Goal: Check status: Verify the current state of an ongoing process or item

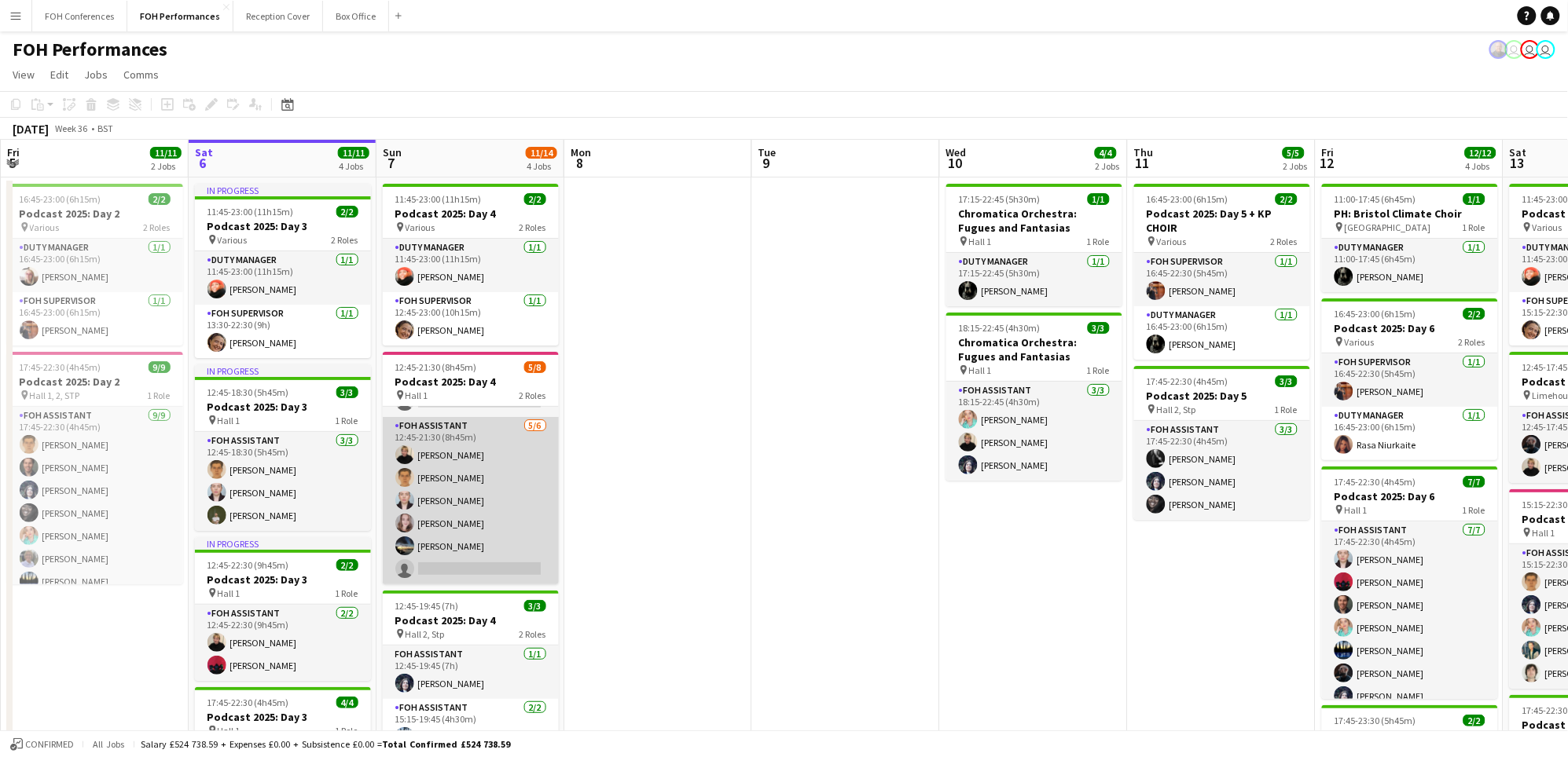
click at [459, 570] on app-card-role "FOH Assistant 5/6 12:45-21:30 (8h45m) Jojo Ruta William Warren Pamela Sledzik M…" at bounding box center [470, 500] width 176 height 167
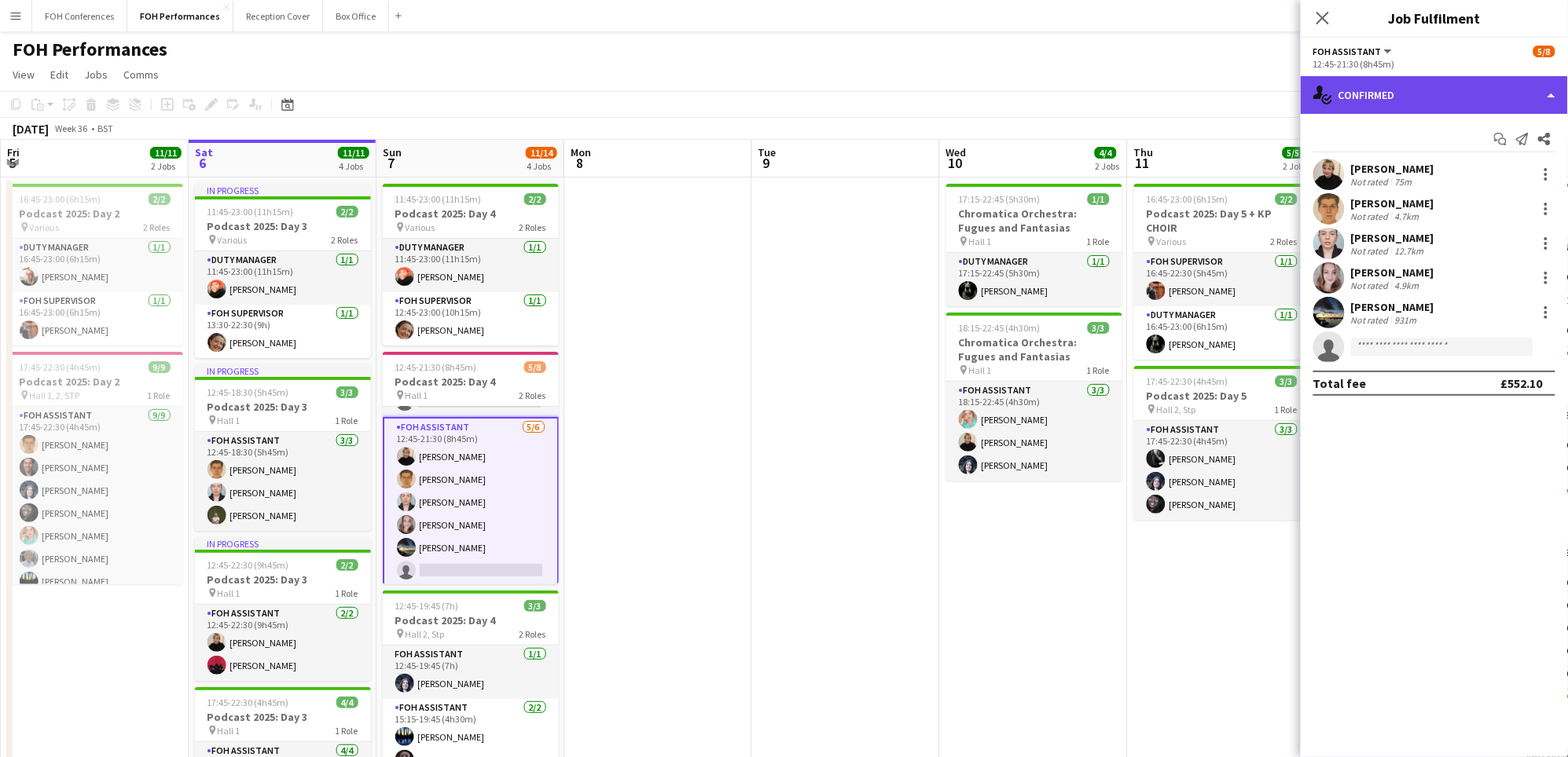
click at [1339, 102] on div "single-neutral-actions-check-2 Confirmed" at bounding box center [1434, 95] width 267 height 37
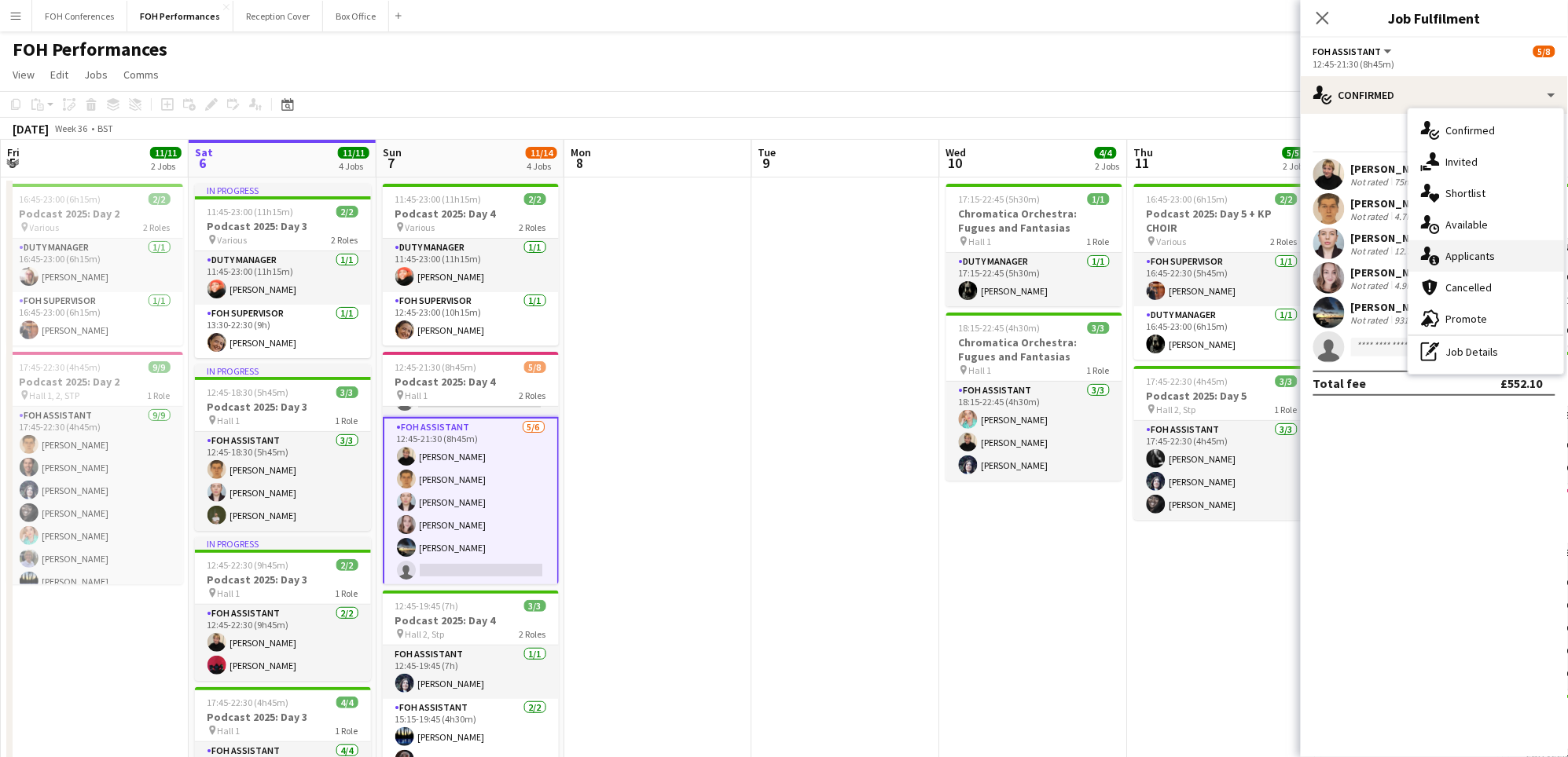
click at [1478, 263] on div "single-neutral-actions-information Applicants" at bounding box center [1486, 256] width 156 height 32
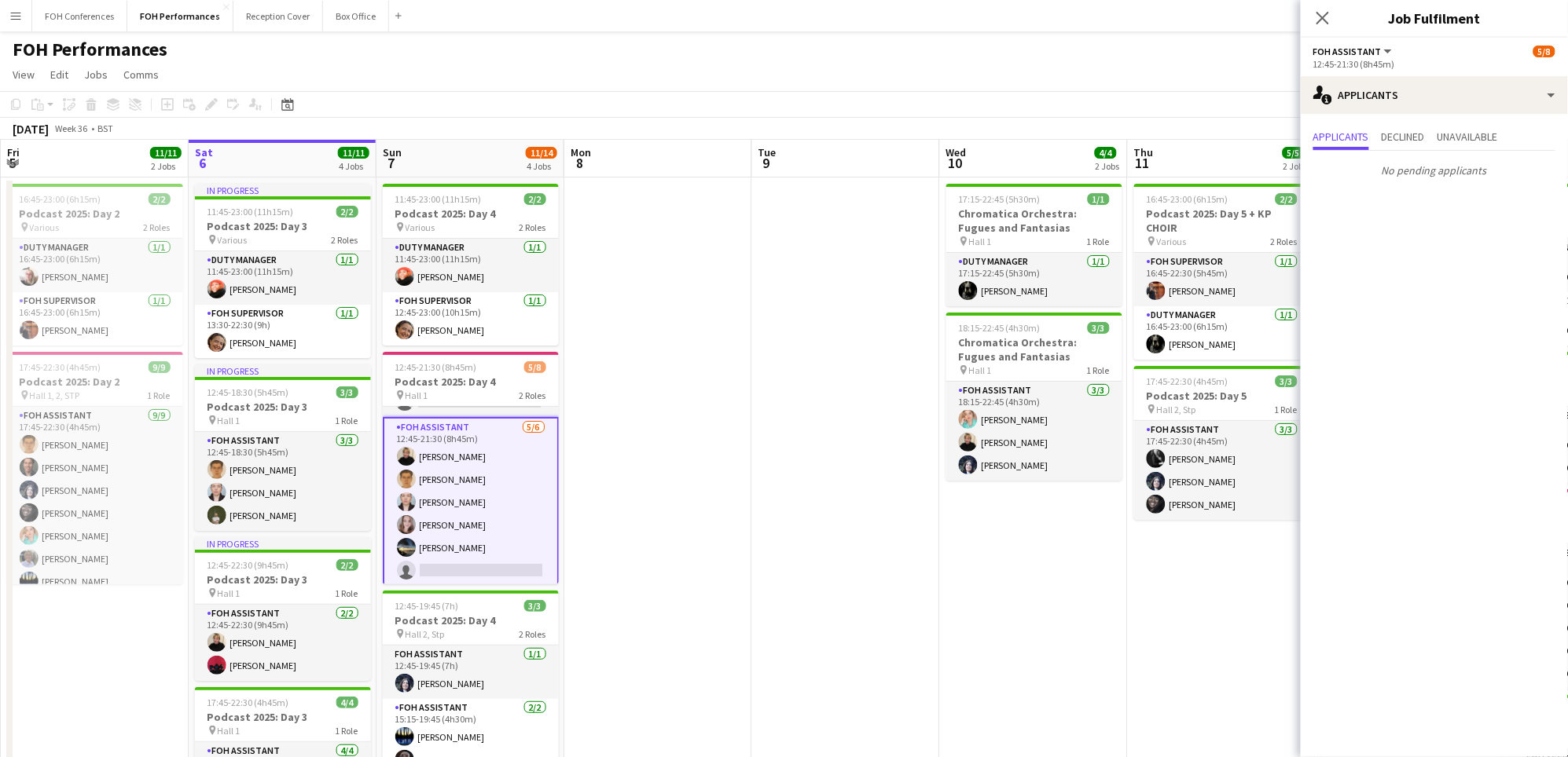
drag, startPoint x: 1186, startPoint y: 138, endPoint x: 788, endPoint y: 137, distance: 398.0
click at [788, 137] on div "September 2025 Week 36 • BST" at bounding box center [784, 129] width 1568 height 22
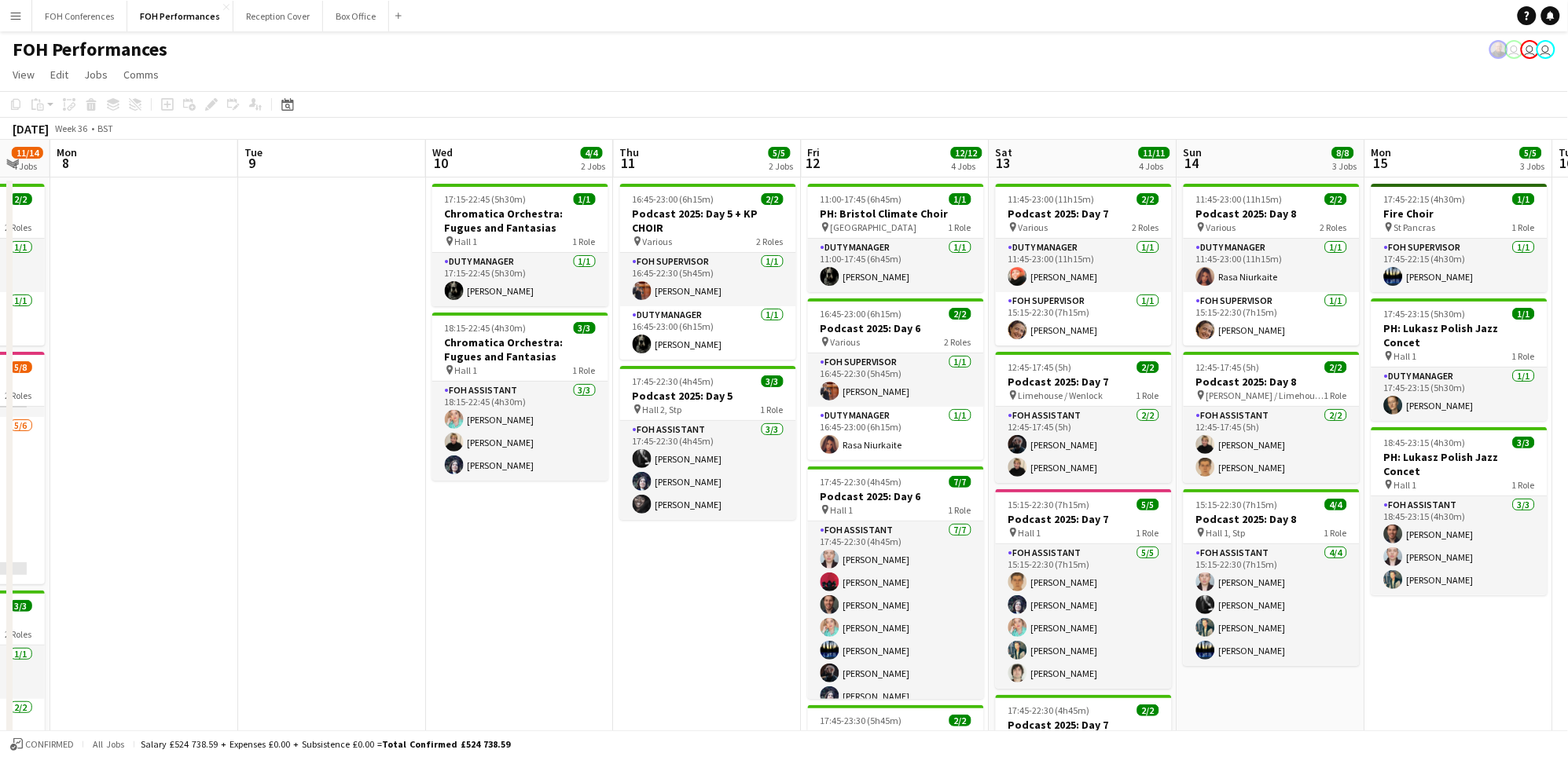
scroll to position [0, 520]
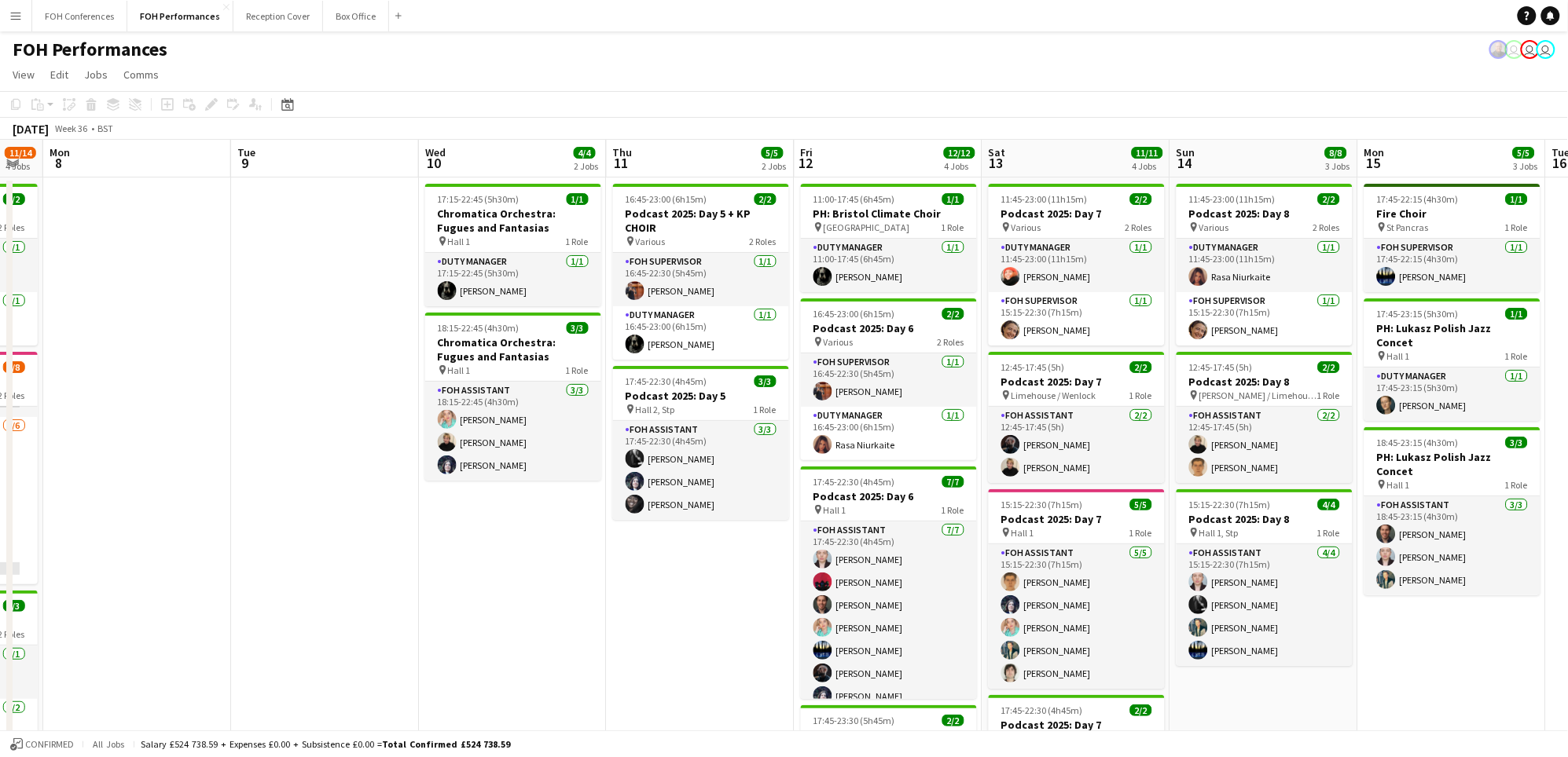
drag, startPoint x: 1235, startPoint y: 155, endPoint x: 715, endPoint y: 186, distance: 520.9
click at [715, 186] on app-calendar-viewport "Fri 5 11/11 2 Jobs Sat 6 11/11 4 Jobs Sun 7 11/14 4 Jobs Mon 8 Tue 9 Wed 10 4/4…" at bounding box center [784, 532] width 1568 height 786
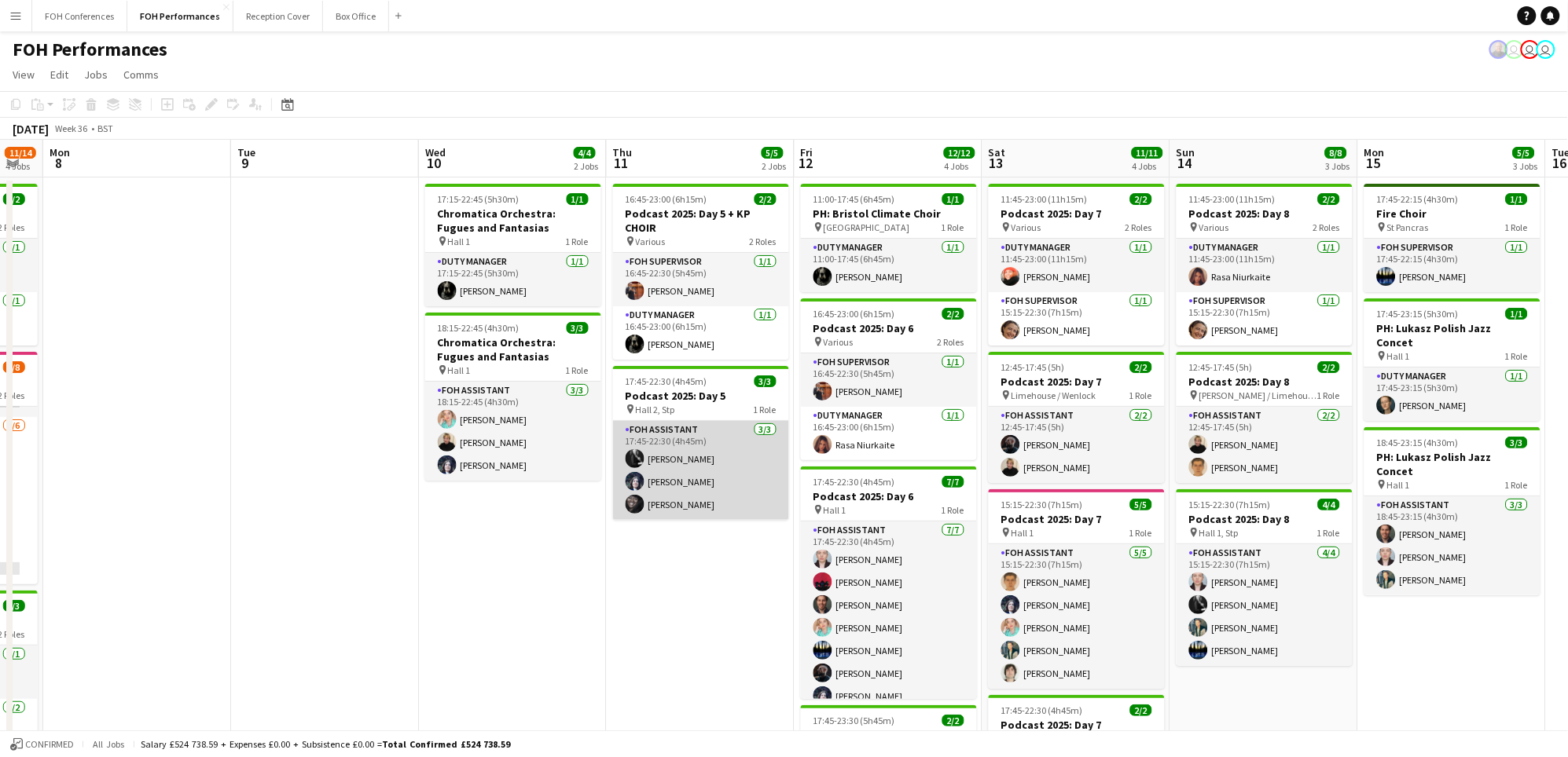
click at [671, 475] on app-card-role "FOH Assistant 3/3 17:45-22:30 (4h45m) Catriona Lockhart Louise Warren Deborah C…" at bounding box center [701, 471] width 176 height 99
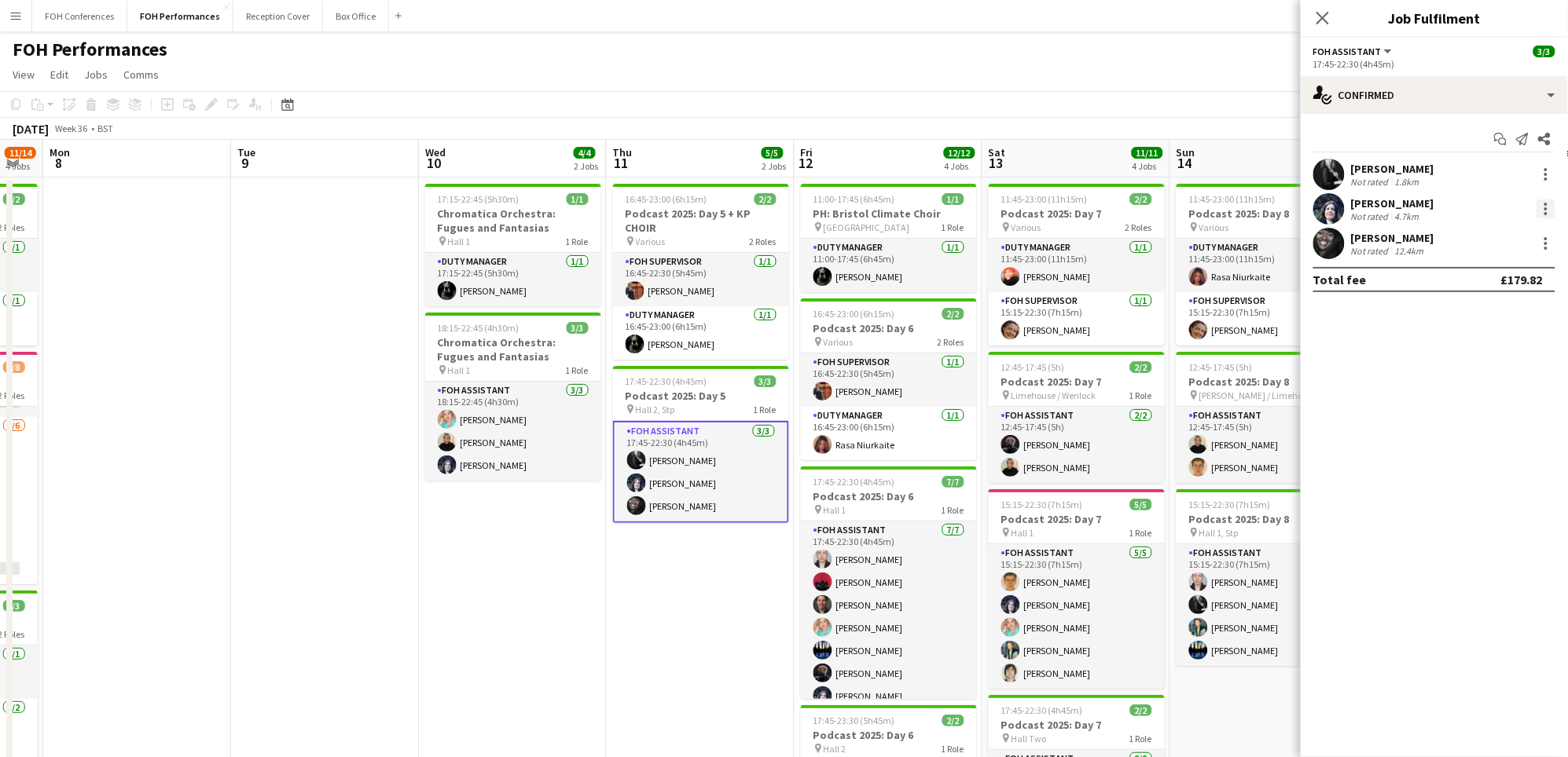
click at [1543, 213] on div at bounding box center [1546, 209] width 19 height 19
click at [1500, 393] on span "Remove" at bounding box center [1494, 388] width 97 height 14
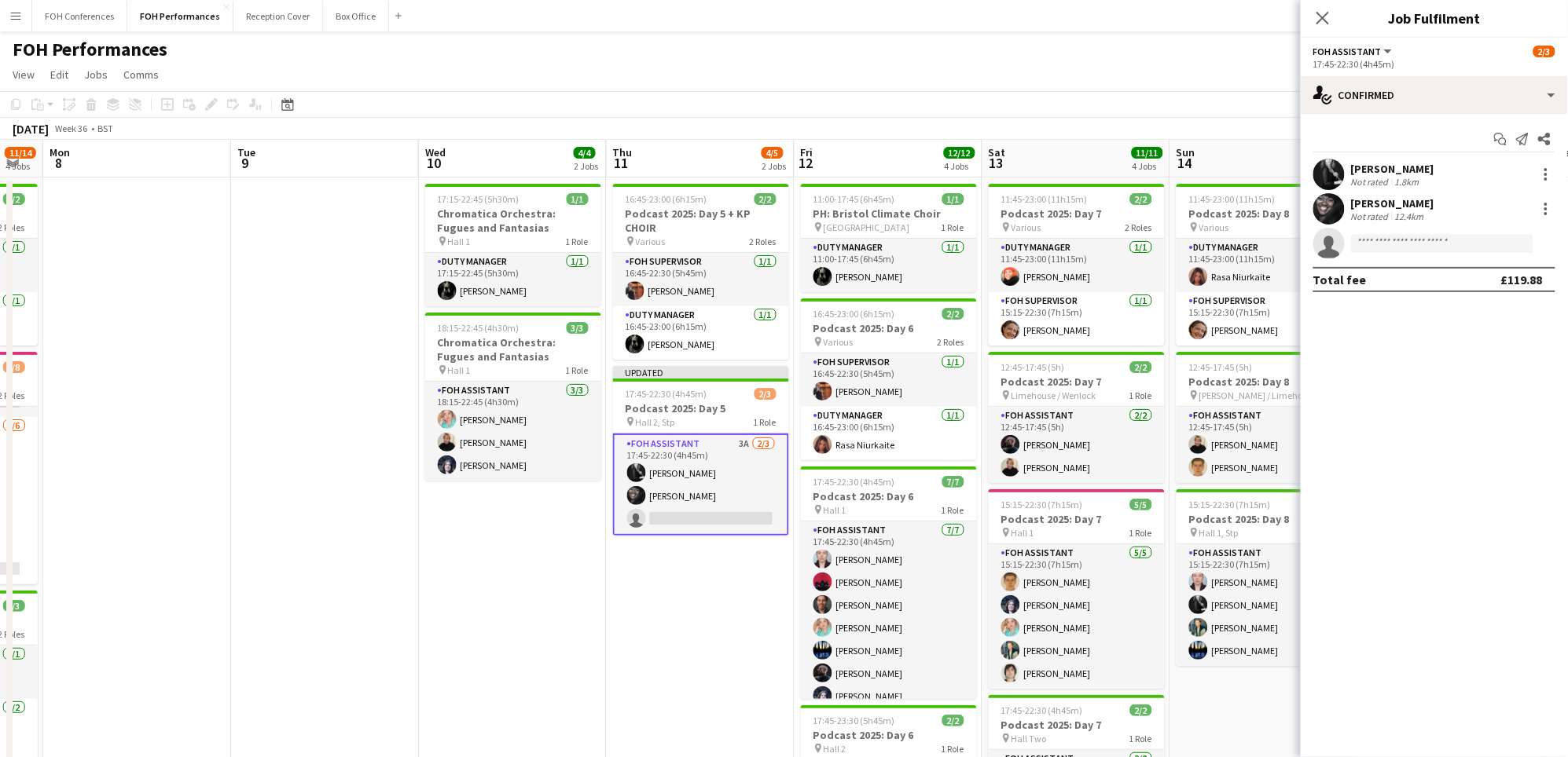
click at [1193, 76] on app-page-menu "View Day view expanded Day view collapsed Month view Date picker Jump to [DATE]…" at bounding box center [784, 76] width 1568 height 30
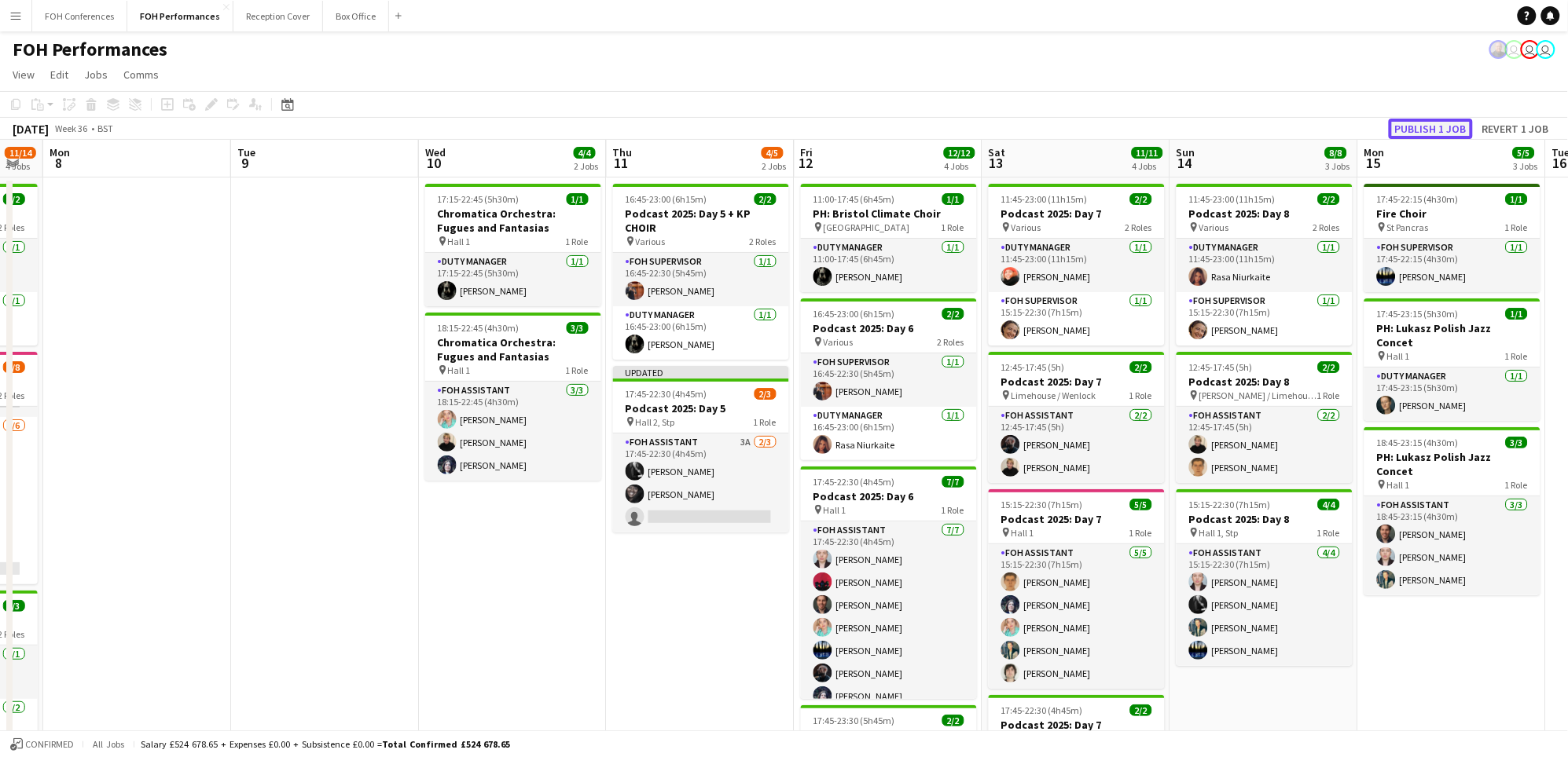
click at [1404, 125] on button "Publish 1 job" at bounding box center [1431, 129] width 84 height 21
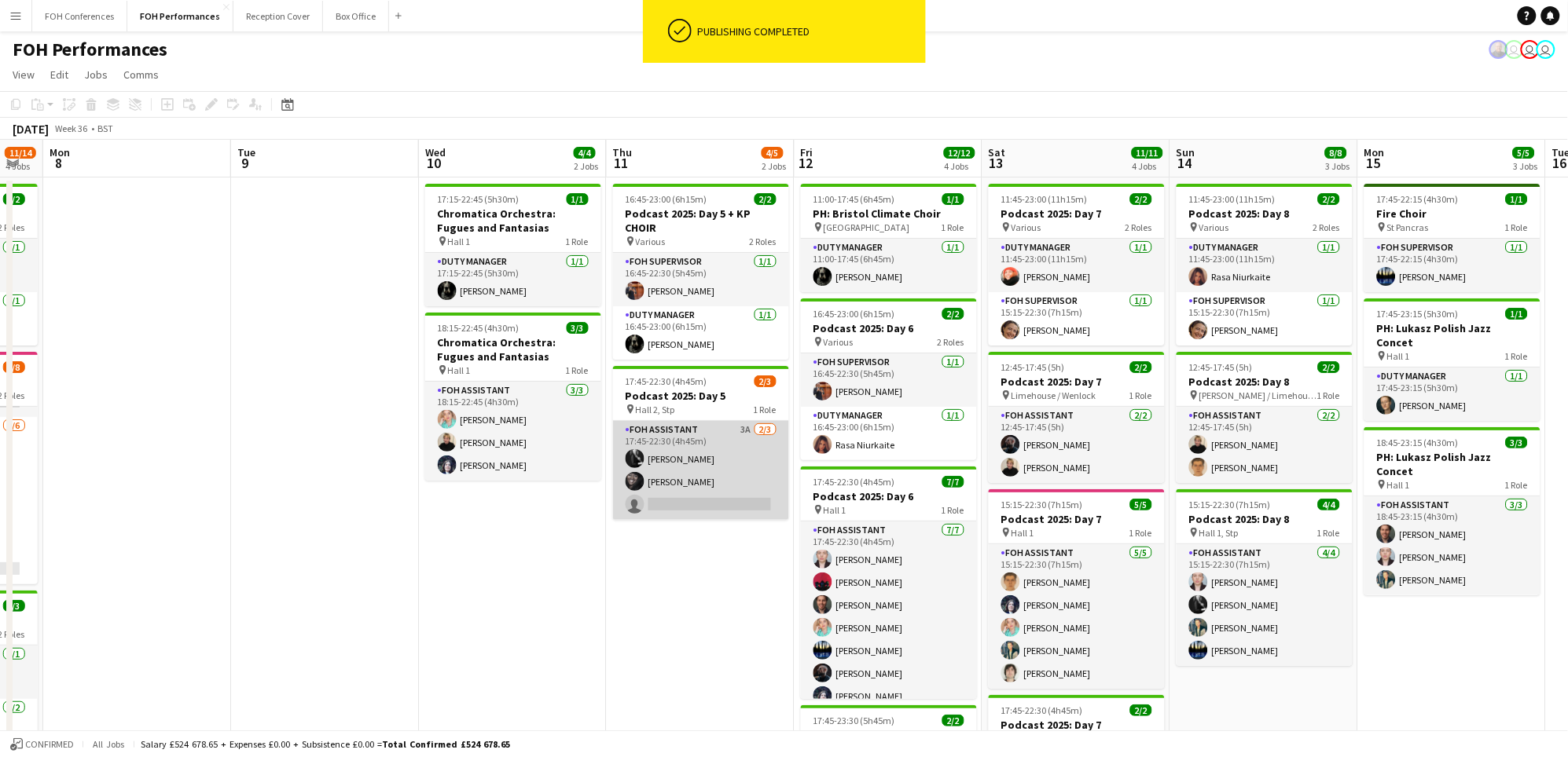
click at [689, 501] on app-card-role "FOH Assistant 3A 2/3 17:45-22:30 (4h45m) Catriona Lockhart Deborah Carew single…" at bounding box center [701, 471] width 176 height 99
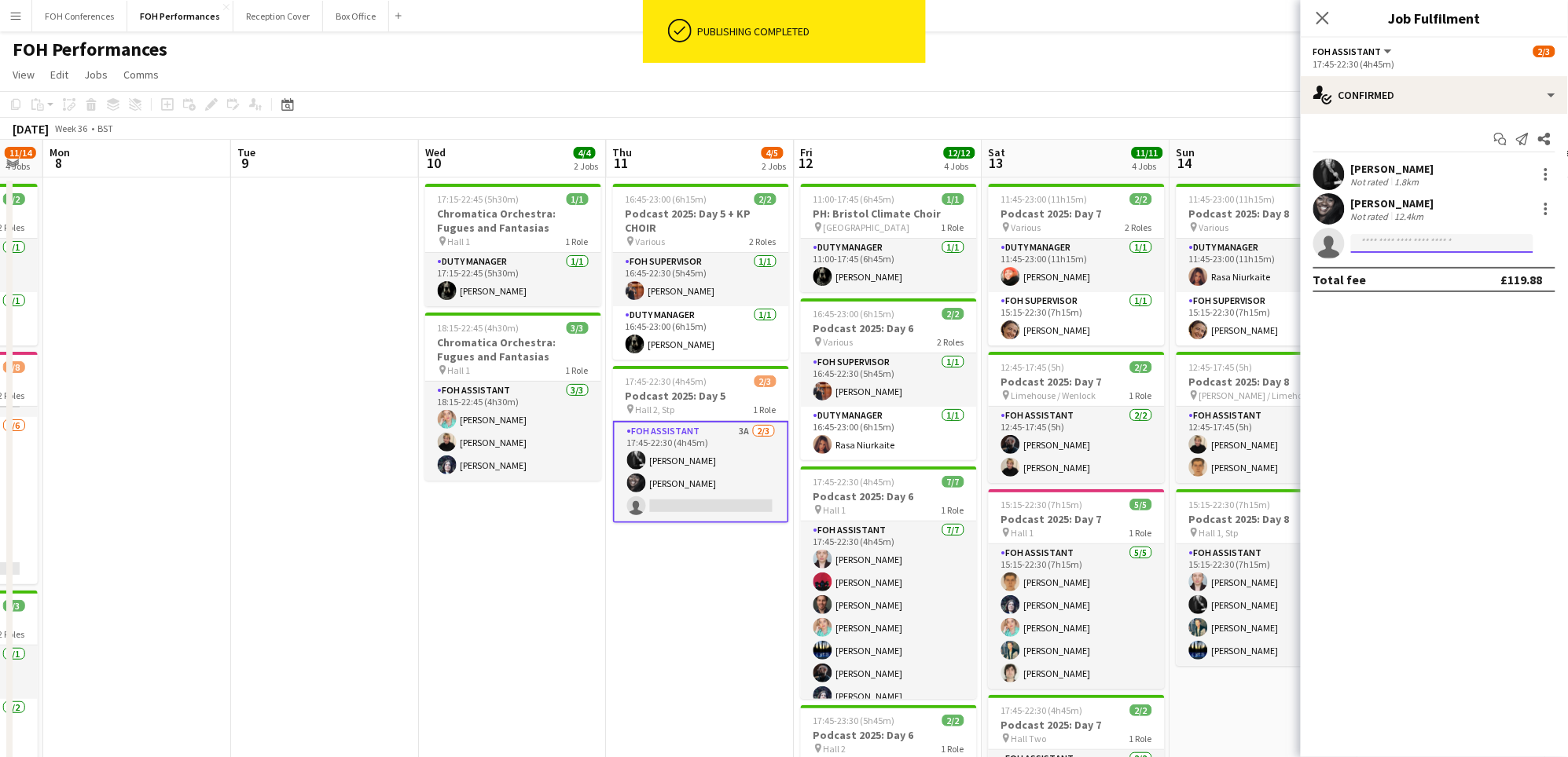
click at [1403, 238] on input at bounding box center [1441, 243] width 182 height 19
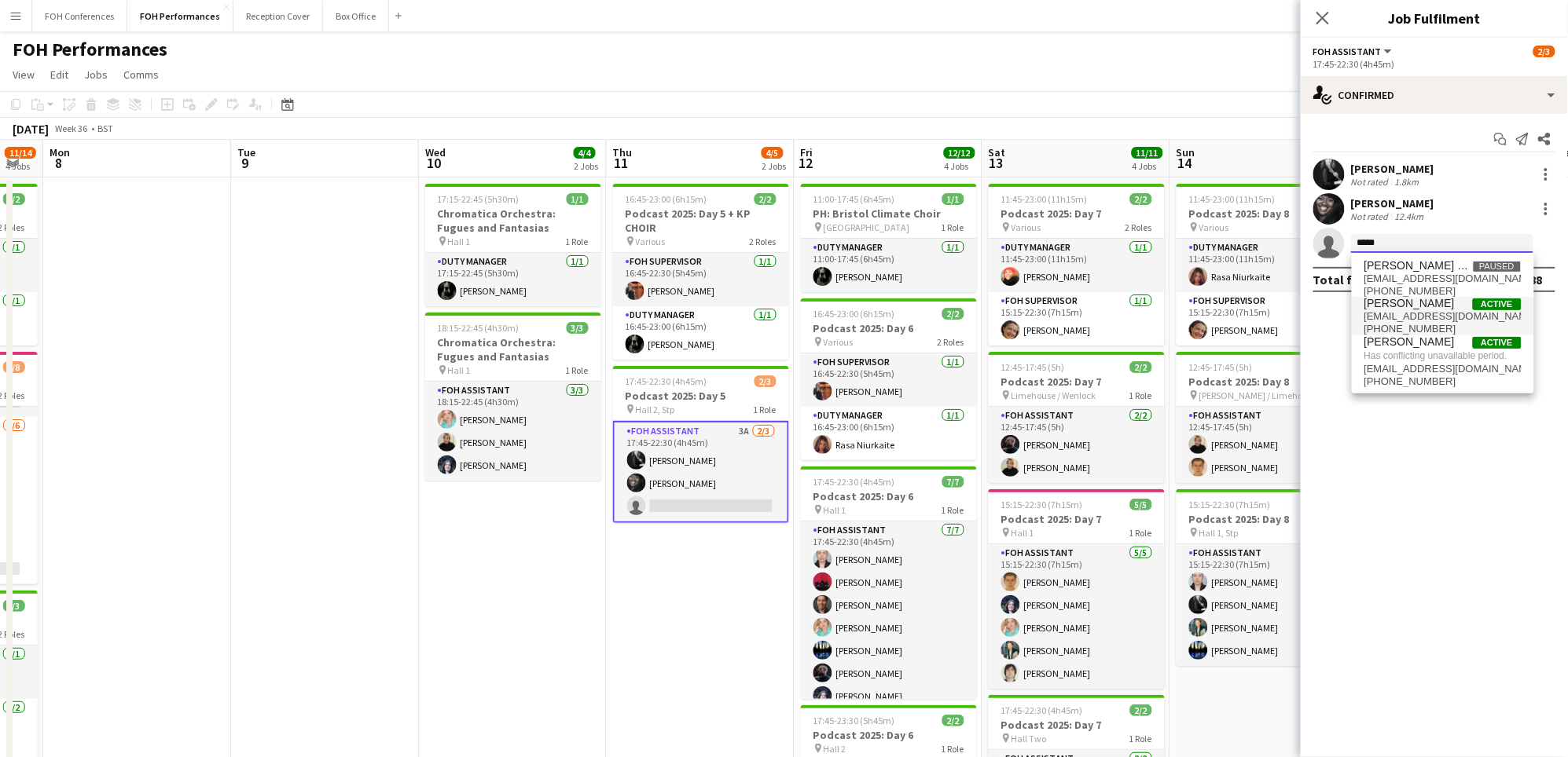
type input "*****"
click at [1408, 310] on span "williamwarren328@gmail.com" at bounding box center [1443, 316] width 158 height 12
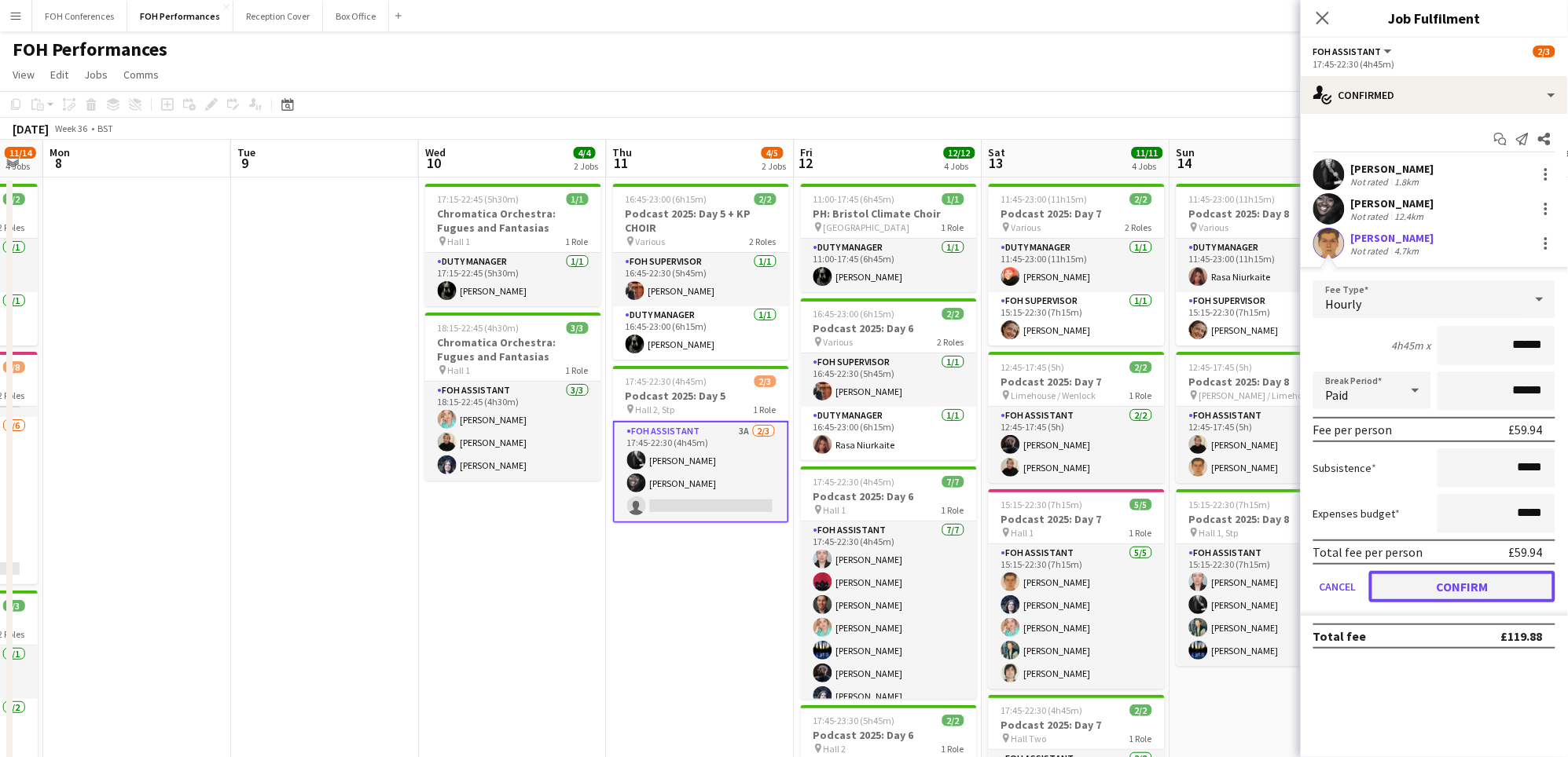
click at [1426, 571] on button "Confirm" at bounding box center [1463, 587] width 187 height 32
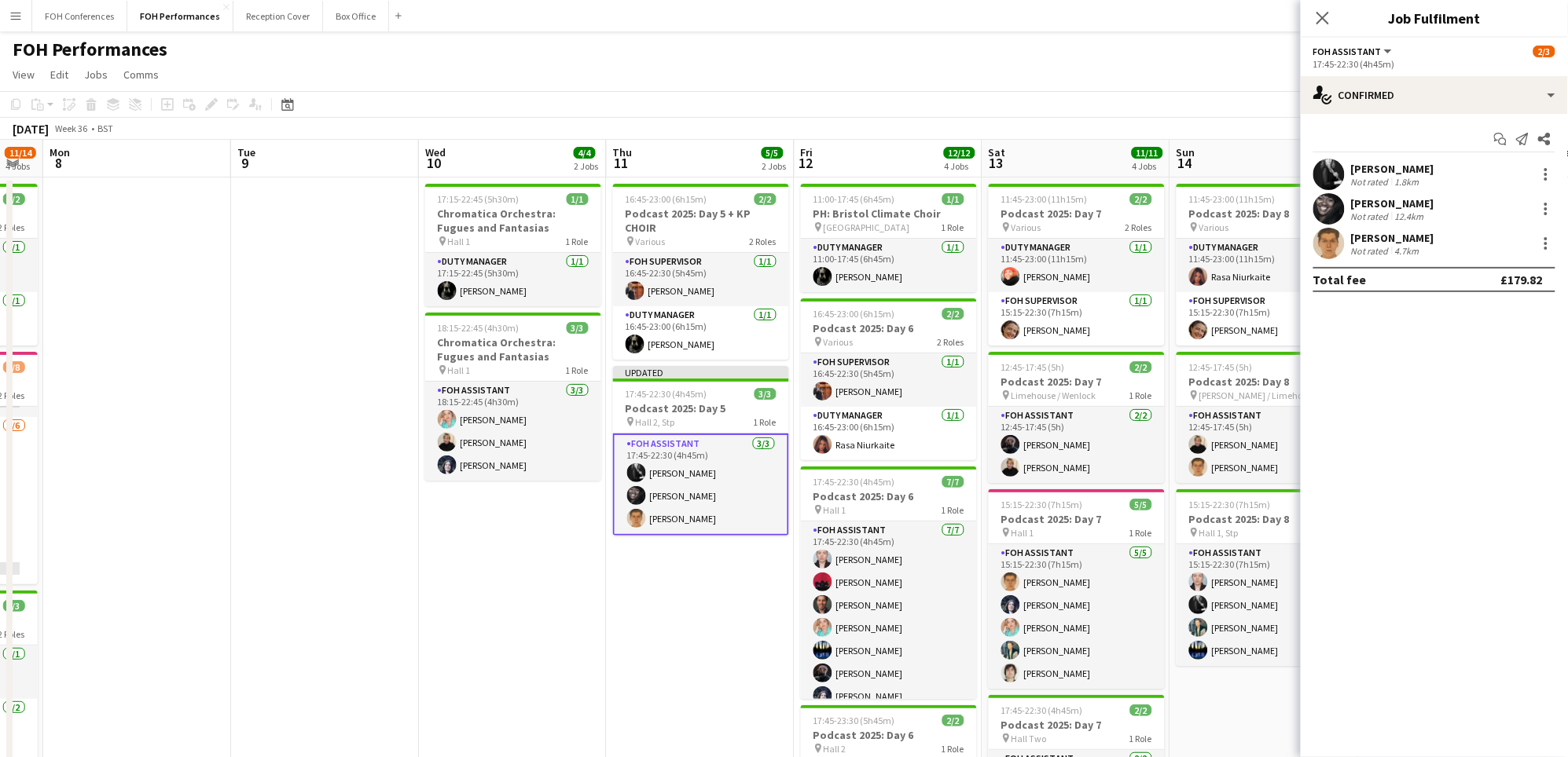
click at [1065, 33] on div "FOH Performances user user user" at bounding box center [784, 47] width 1568 height 30
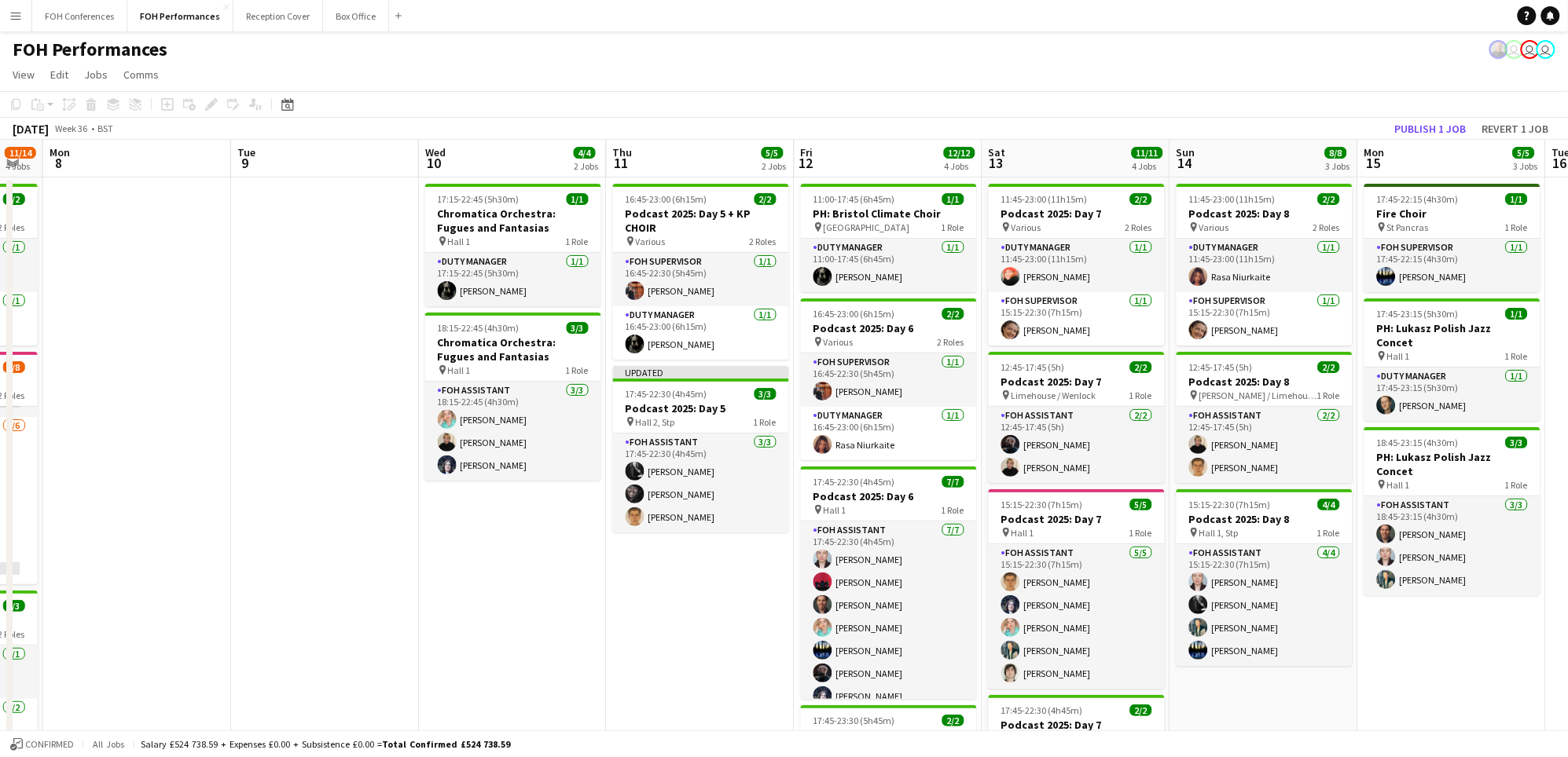
click at [1412, 117] on div "September 2025 Week 36 • BST Publish 1 job Revert 1 job" at bounding box center [784, 129] width 1568 height 22
click at [1415, 121] on button "Publish 1 job" at bounding box center [1431, 129] width 84 height 21
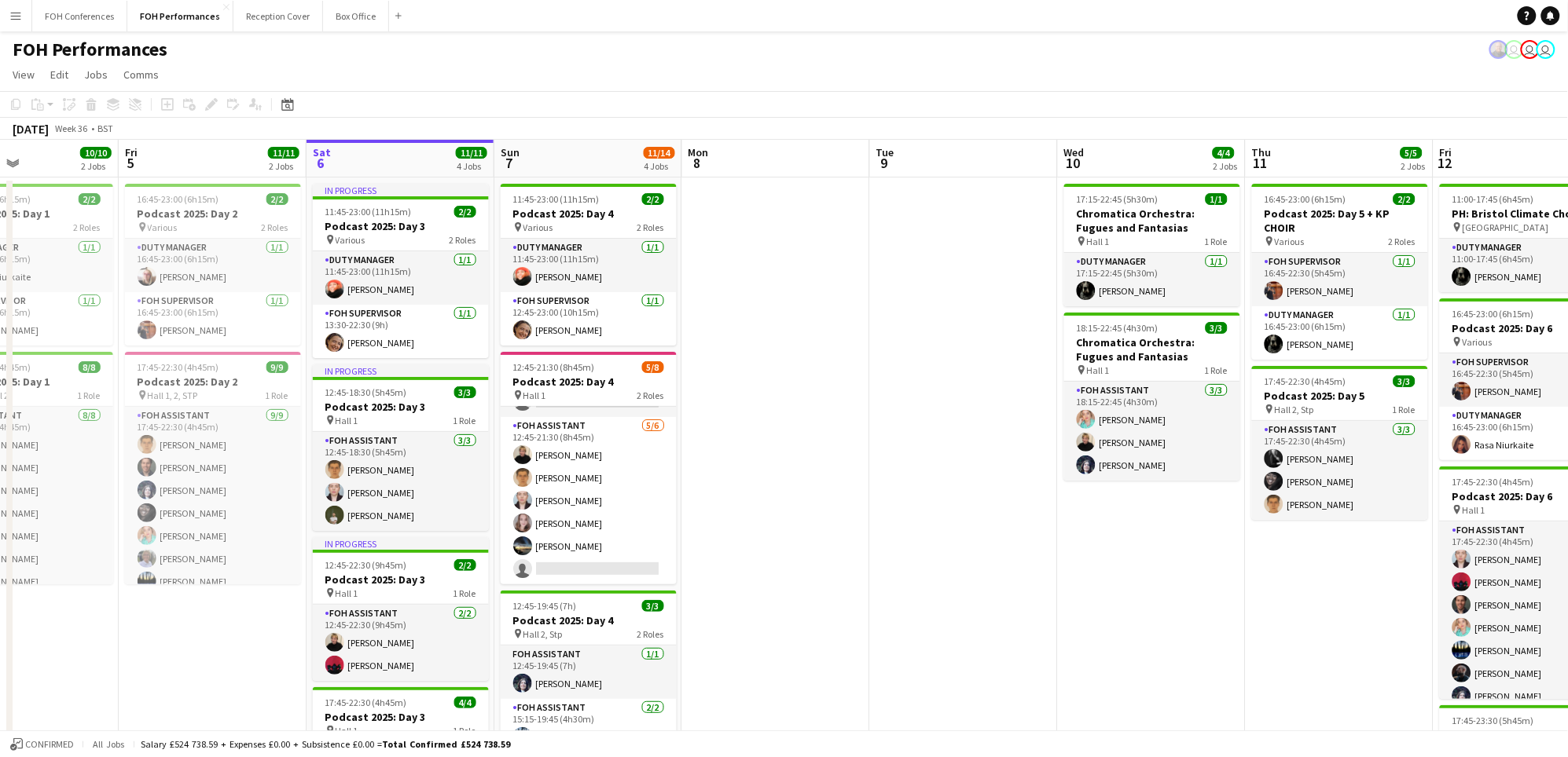
scroll to position [0, 622]
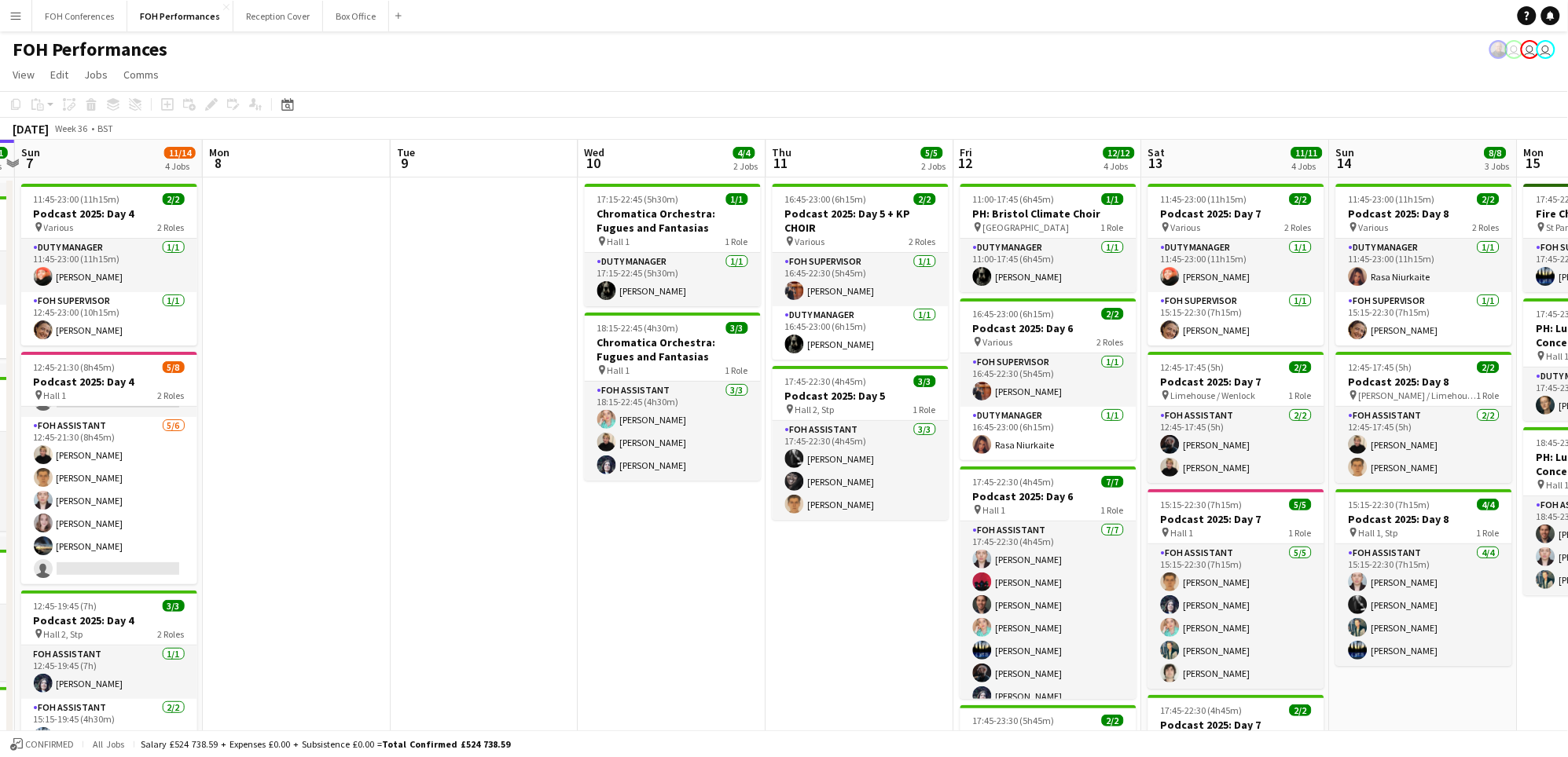
drag, startPoint x: 130, startPoint y: 172, endPoint x: 379, endPoint y: 211, distance: 252.0
click at [218, 235] on app-calendar-viewport "Thu 4 10/10 2 Jobs Fri 5 11/11 2 Jobs Sat 6 11/11 4 Jobs Sun 7 11/14 4 Jobs Mon…" at bounding box center [784, 532] width 1568 height 786
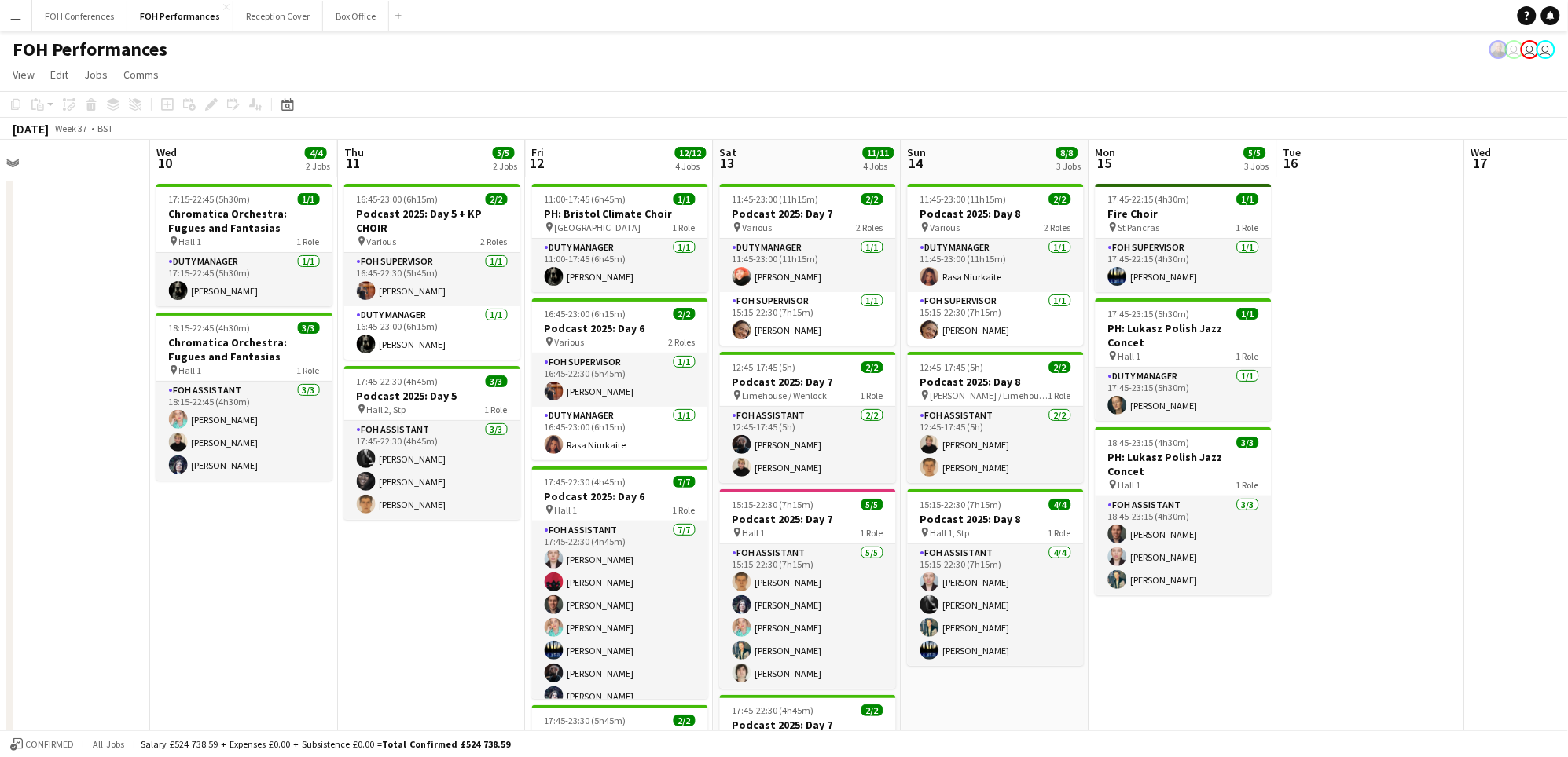
scroll to position [0, 626]
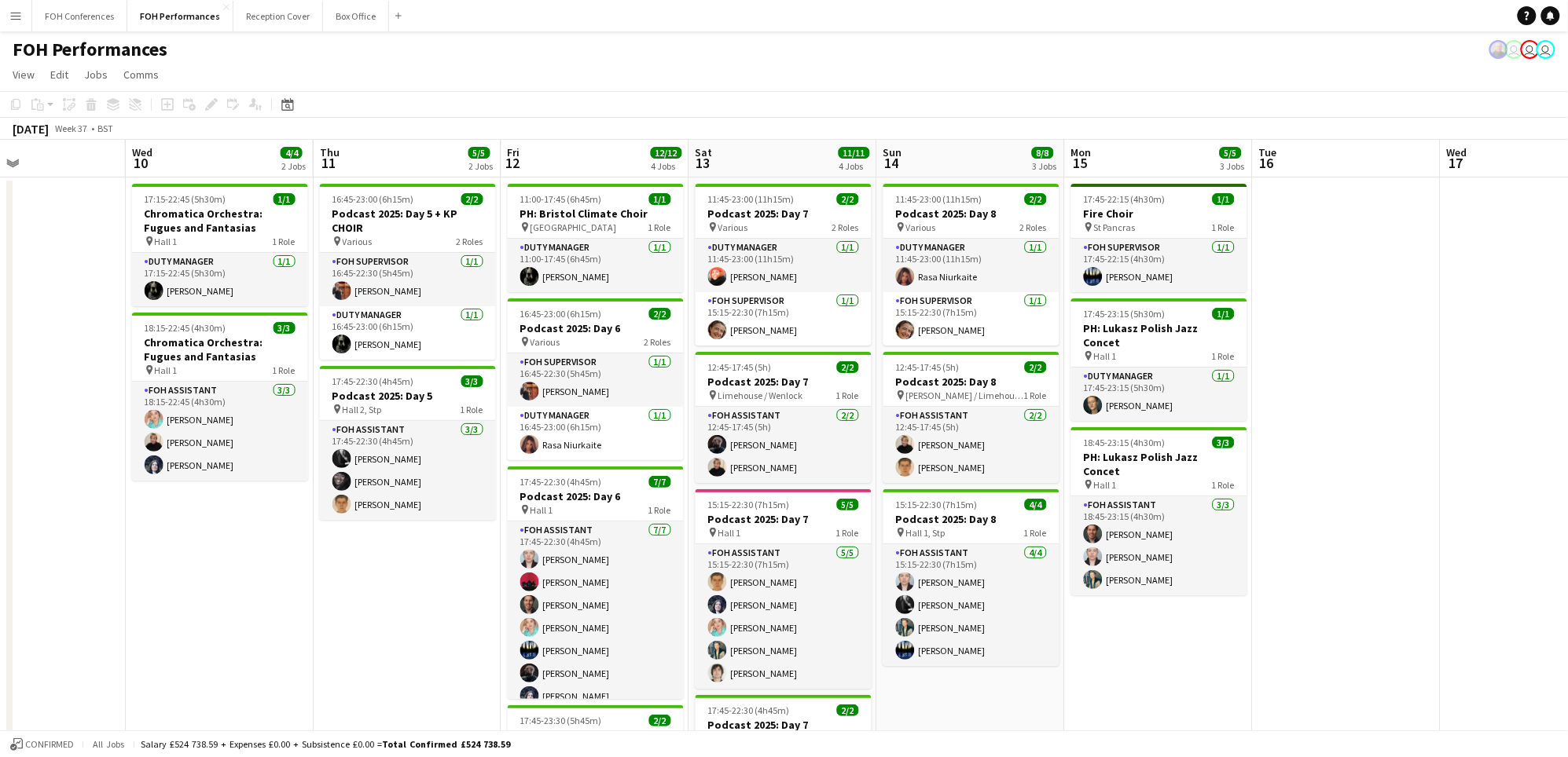
drag, startPoint x: 595, startPoint y: 162, endPoint x: 212, endPoint y: 183, distance: 383.6
click at [212, 183] on app-calendar-viewport "Sat 6 11/11 4 Jobs Sun 7 11/14 4 Jobs Mon 8 Tue 9 Wed 10 4/4 2 Jobs Thu 11 5/5 …" at bounding box center [784, 532] width 1568 height 786
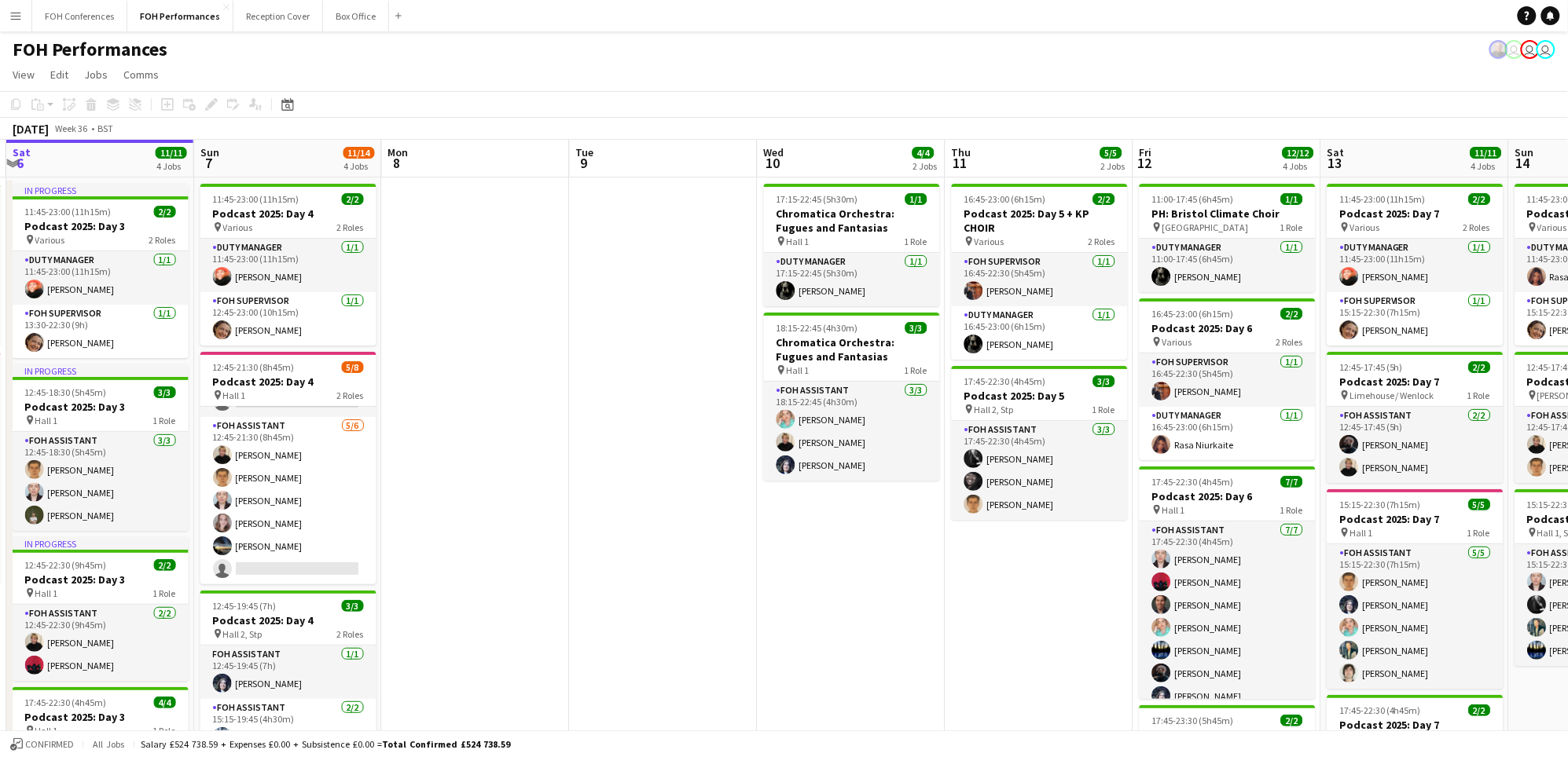
scroll to position [0, 636]
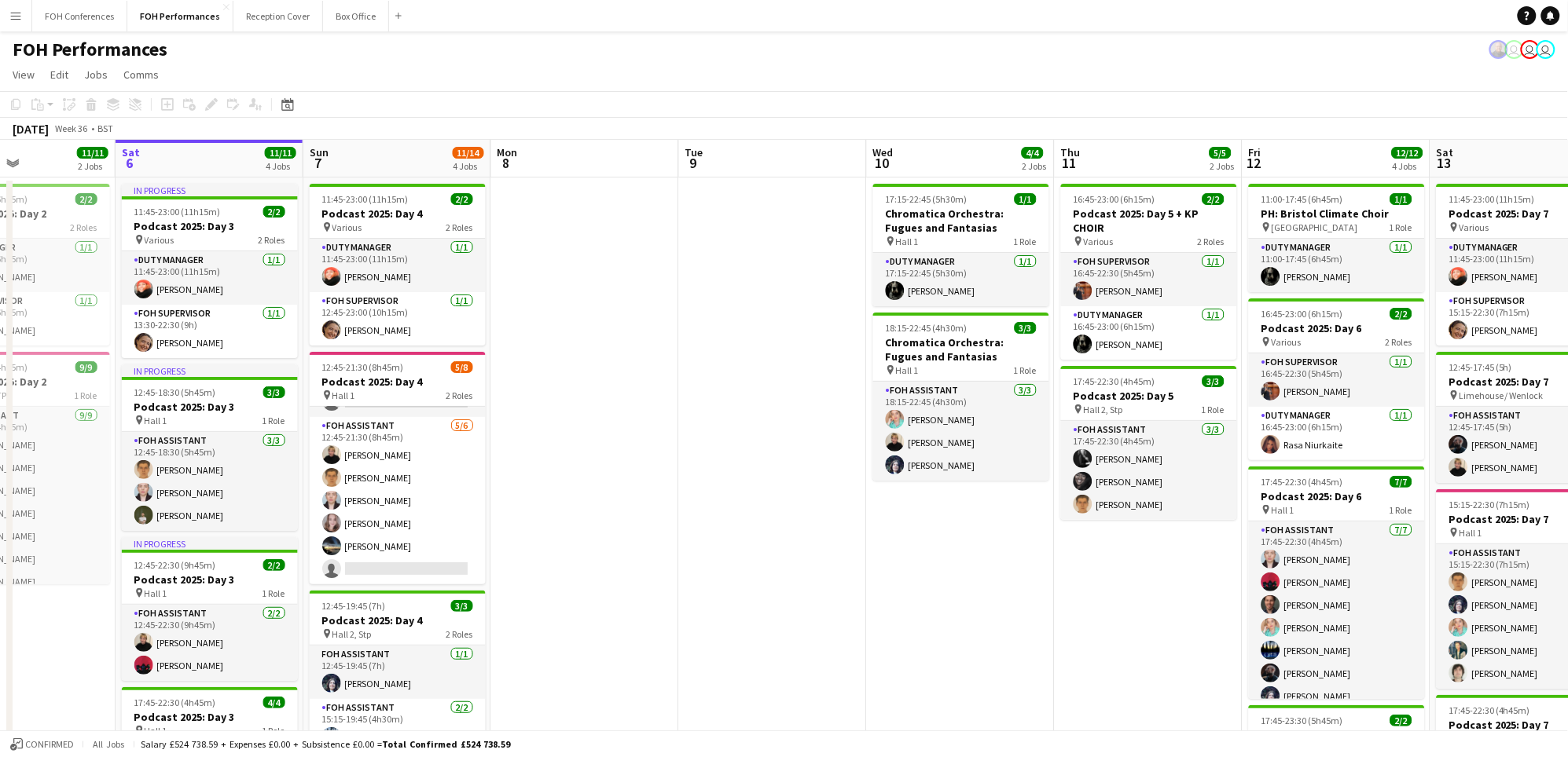
drag, startPoint x: 206, startPoint y: 162, endPoint x: 946, endPoint y: 183, distance: 740.3
click at [946, 183] on app-calendar-viewport "Tue 2 7/7 2 Jobs Wed 3 Thu 4 10/10 2 Jobs Fri 5 11/11 2 Jobs Sat 6 11/11 4 Jobs…" at bounding box center [784, 532] width 1568 height 786
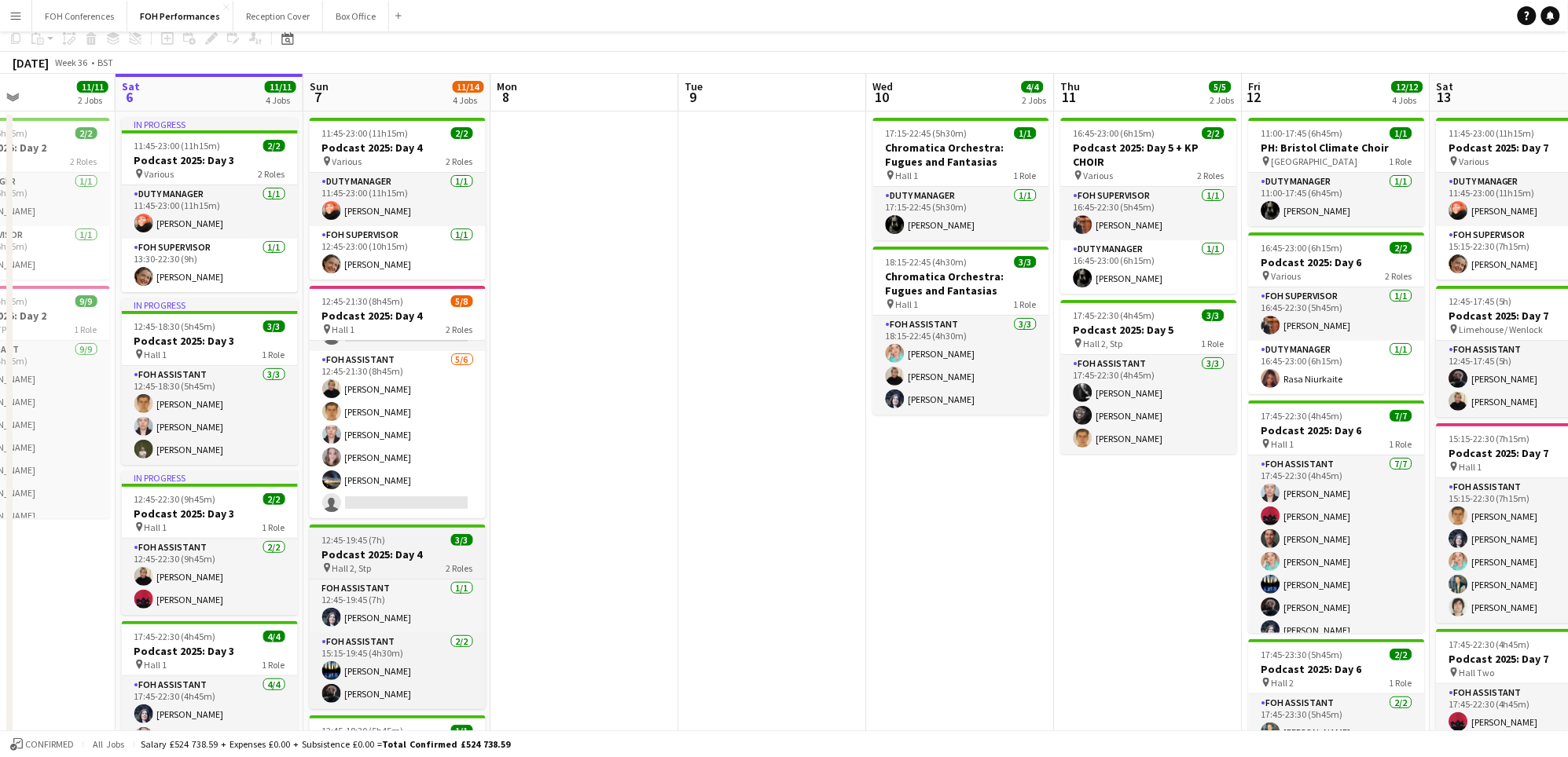
scroll to position [0, 0]
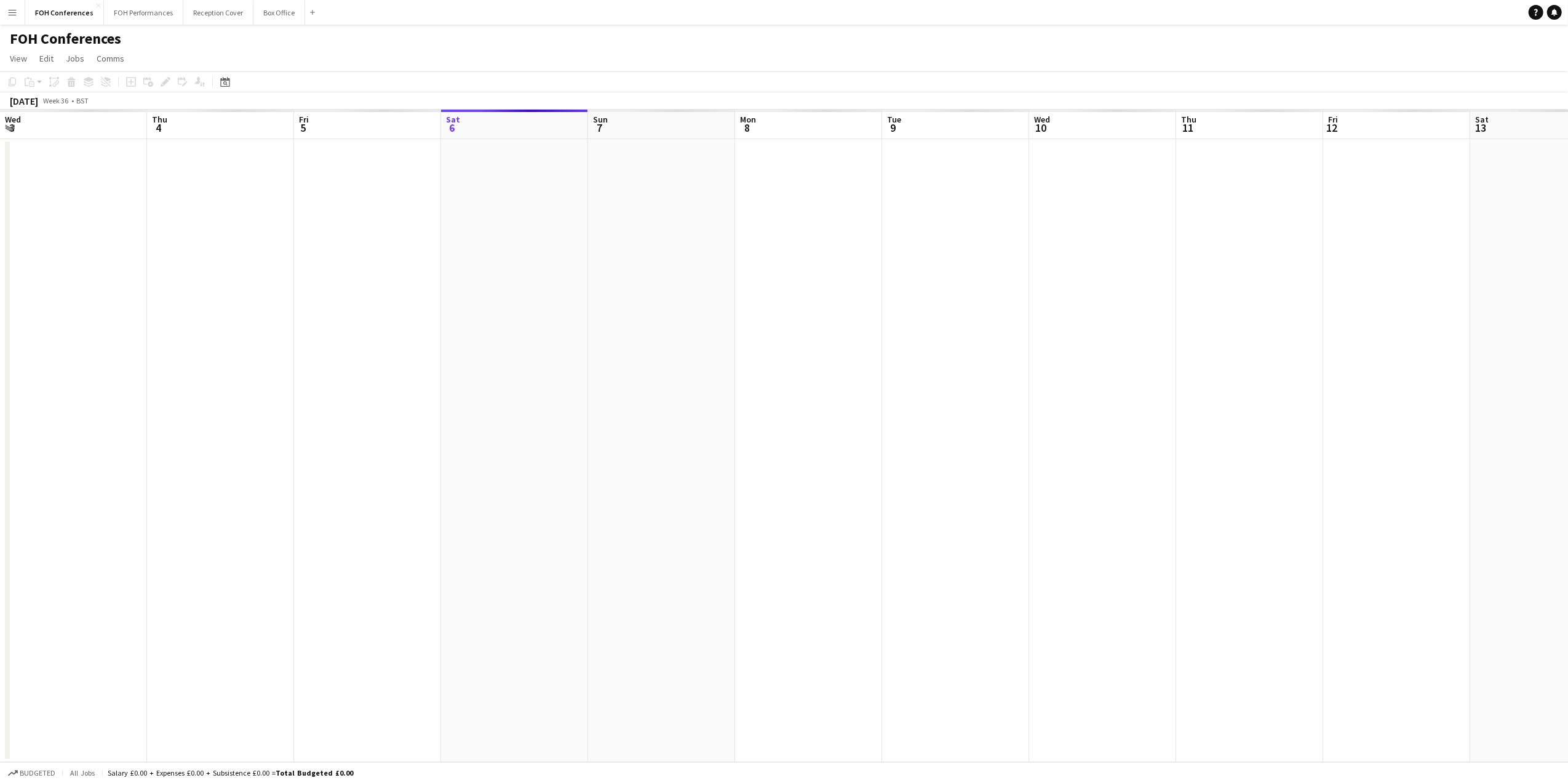
scroll to position [0, 294]
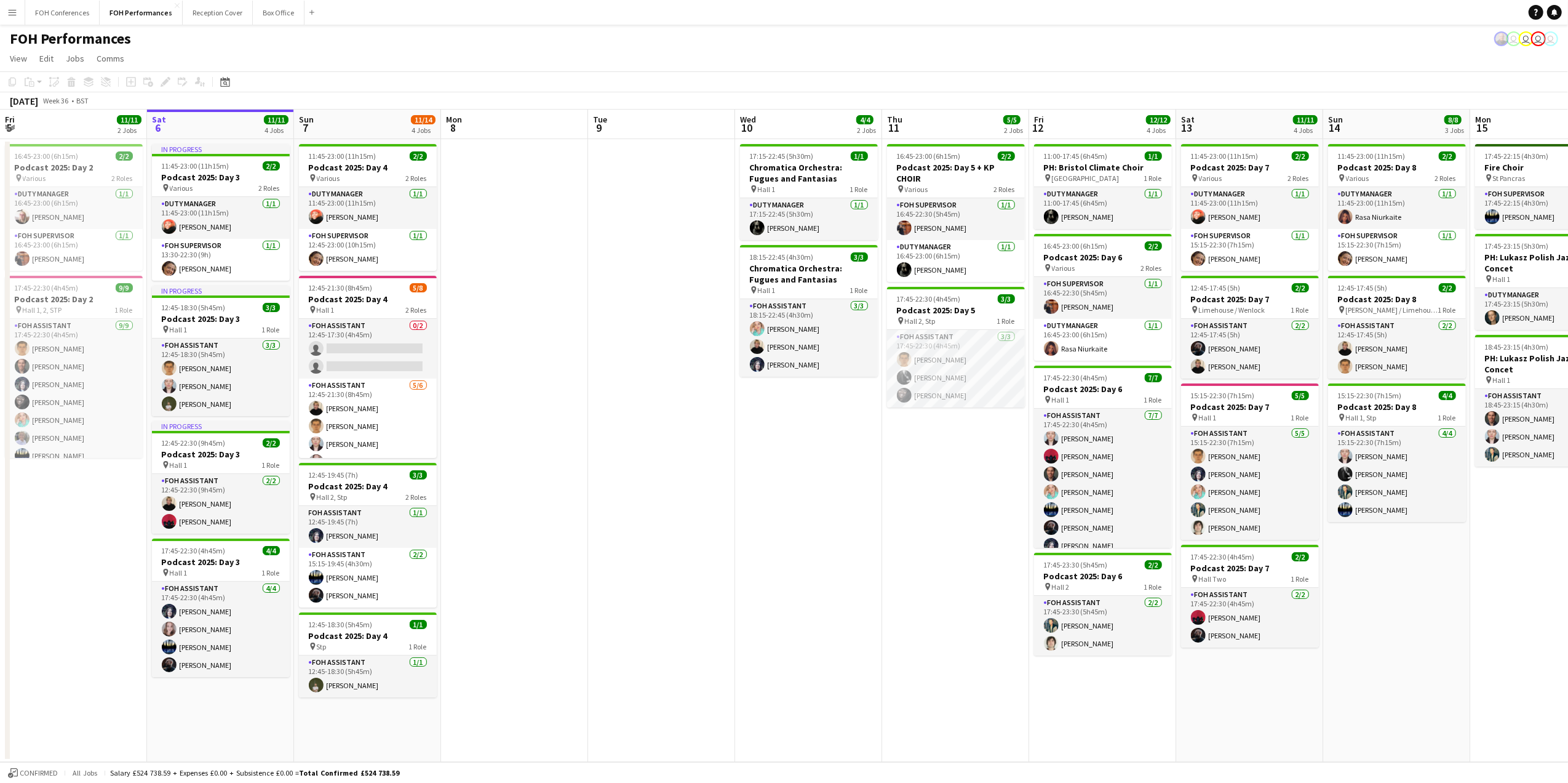
click at [353, 58] on app-page-menu "View Day view expanded Day view collapsed Month view Date picker Jump to [DATE]…" at bounding box center [784, 60] width 1568 height 23
click at [14, 59] on span "View" at bounding box center [18, 58] width 18 height 11
click at [14, 14] on app-icon "Menu" at bounding box center [12, 12] width 9 height 9
click at [145, 84] on link "Status" at bounding box center [185, 92] width 123 height 25
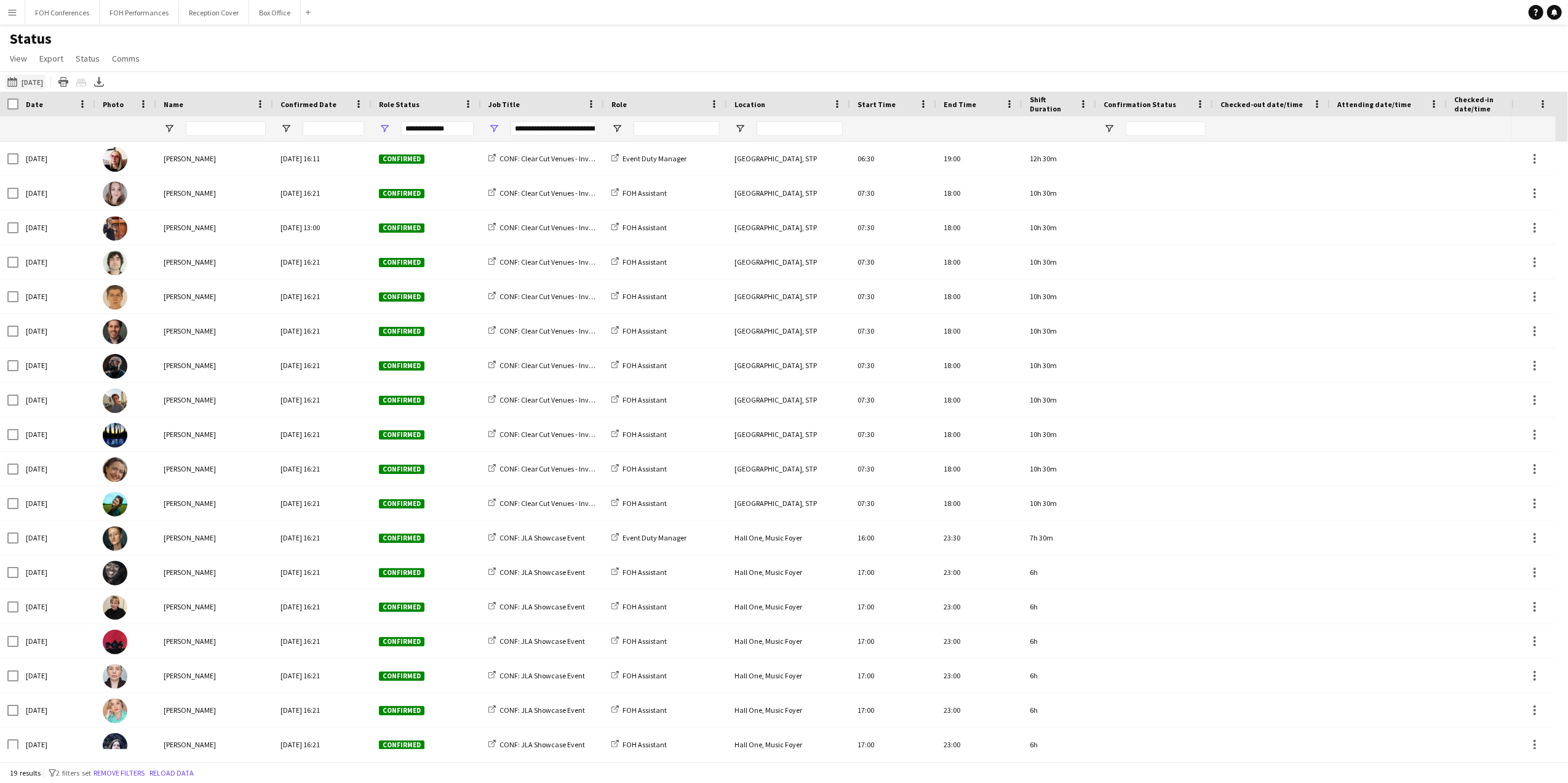
click at [38, 80] on button "[DATE] to [DATE] [DATE]" at bounding box center [26, 82] width 41 height 15
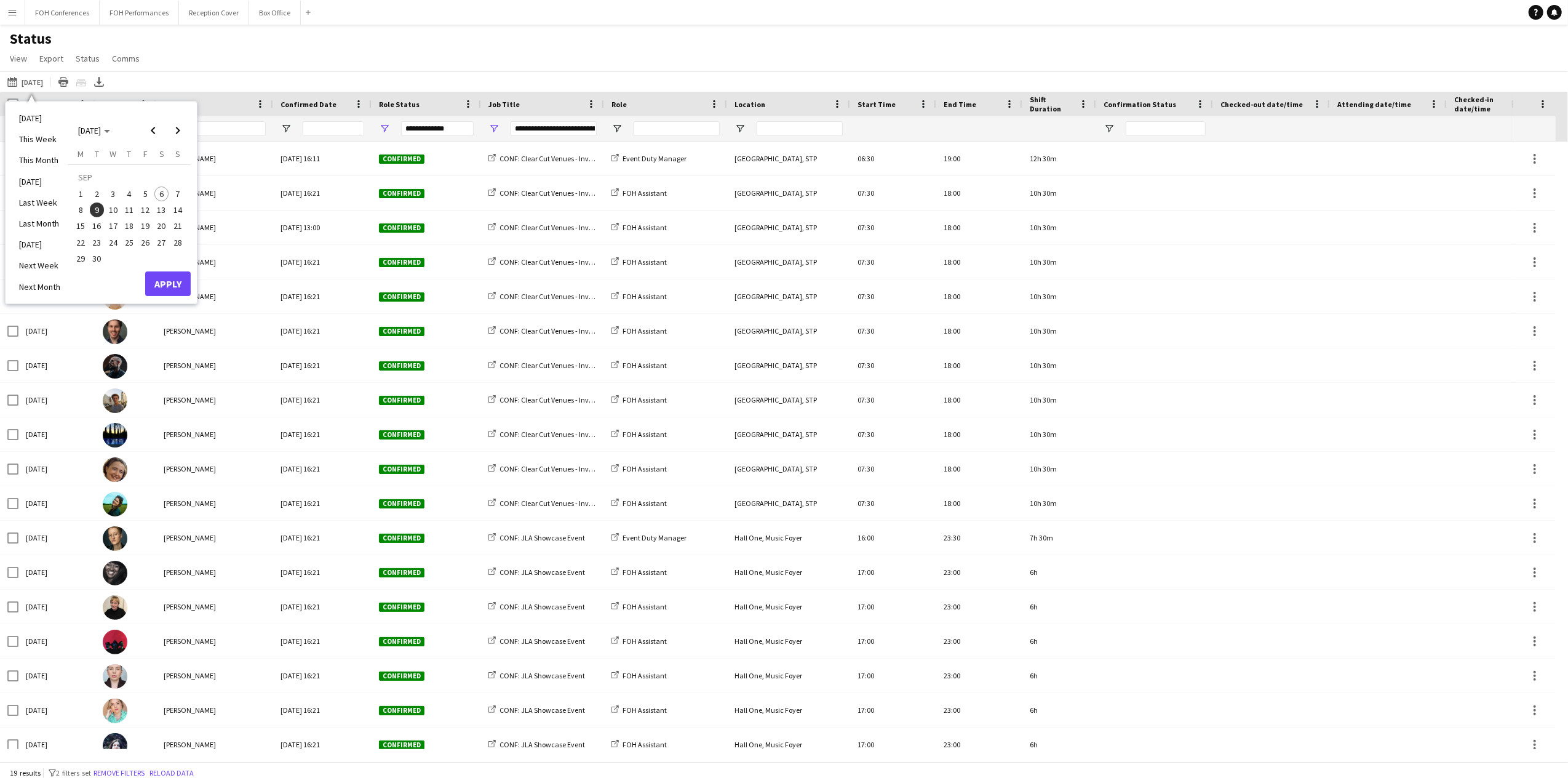
click at [111, 208] on span "10" at bounding box center [113, 210] width 15 height 15
click at [172, 288] on button "Apply" at bounding box center [168, 284] width 45 height 25
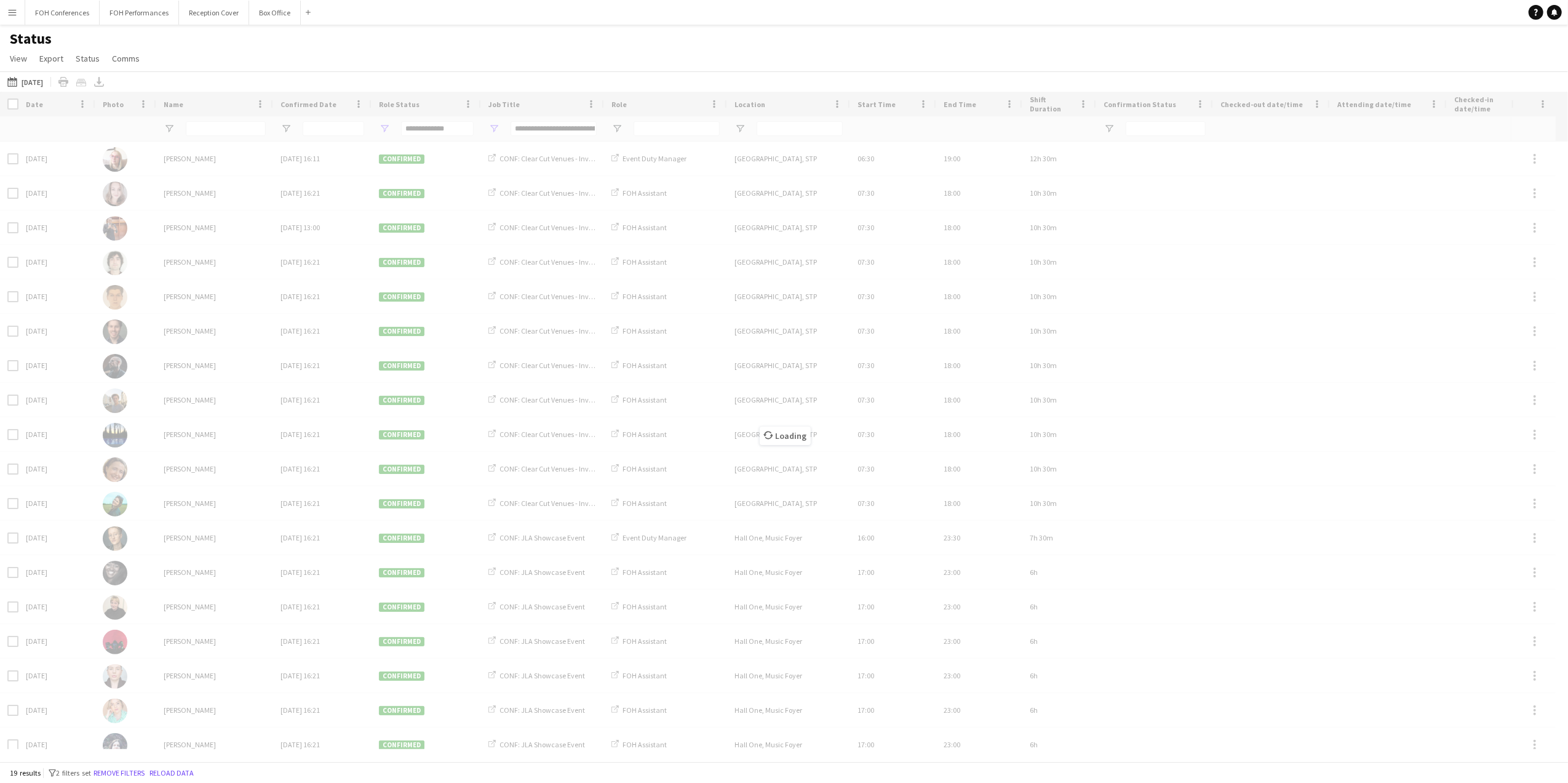
type input "***"
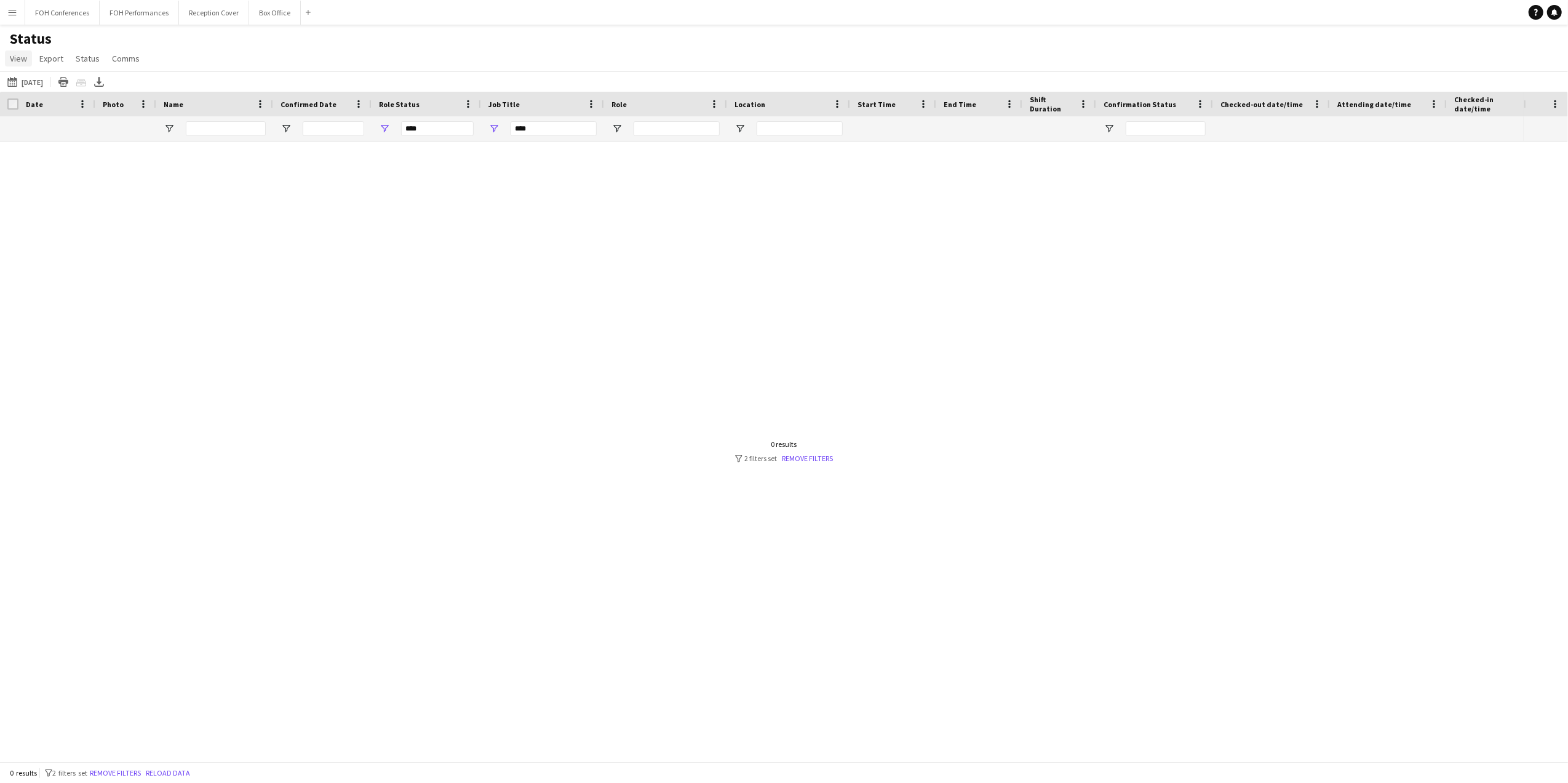
click at [28, 59] on link "View" at bounding box center [18, 58] width 27 height 16
click at [49, 180] on span "Reset Filters" at bounding box center [39, 183] width 47 height 11
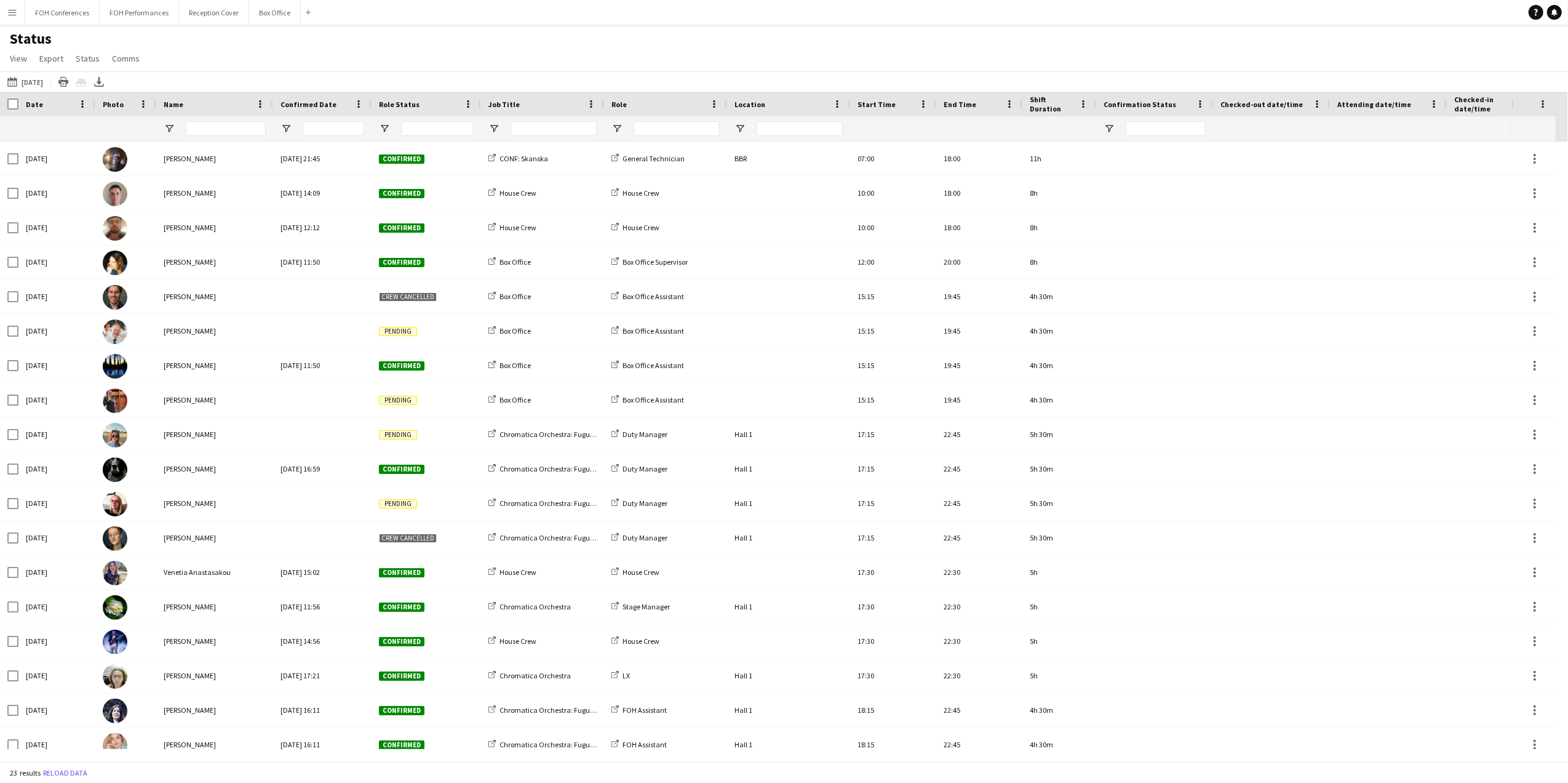
click at [229, 47] on div "Status View Views Default view Call Sheets GB View Weekly Staffing Report ZD TE…" at bounding box center [784, 50] width 1568 height 42
click at [18, 62] on span "View" at bounding box center [18, 58] width 18 height 11
click at [42, 158] on link "Customise filters" at bounding box center [49, 148] width 86 height 26
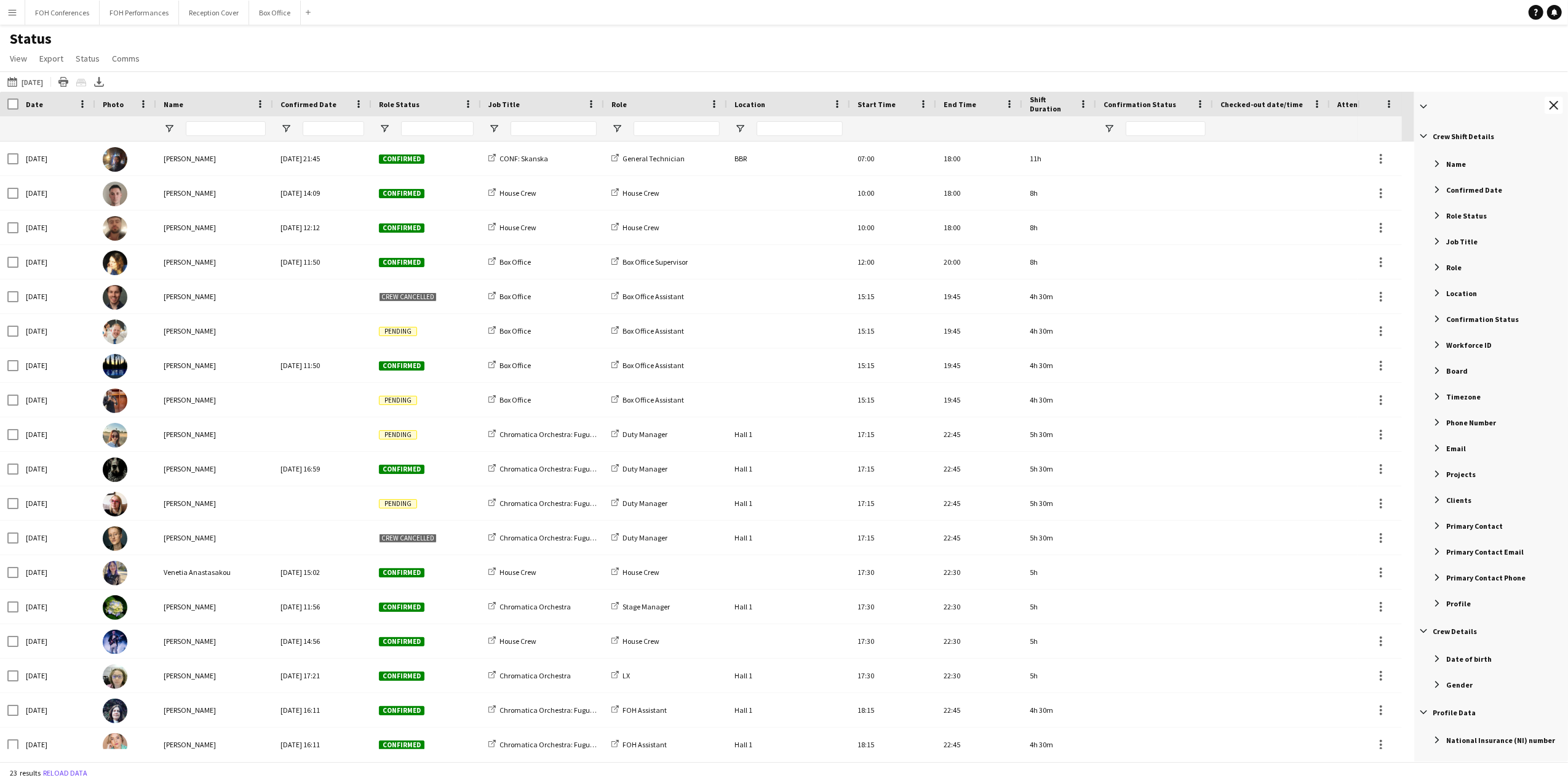
click at [1460, 476] on span "Projects" at bounding box center [1461, 474] width 29 height 9
